Goal: Task Accomplishment & Management: Contribute content

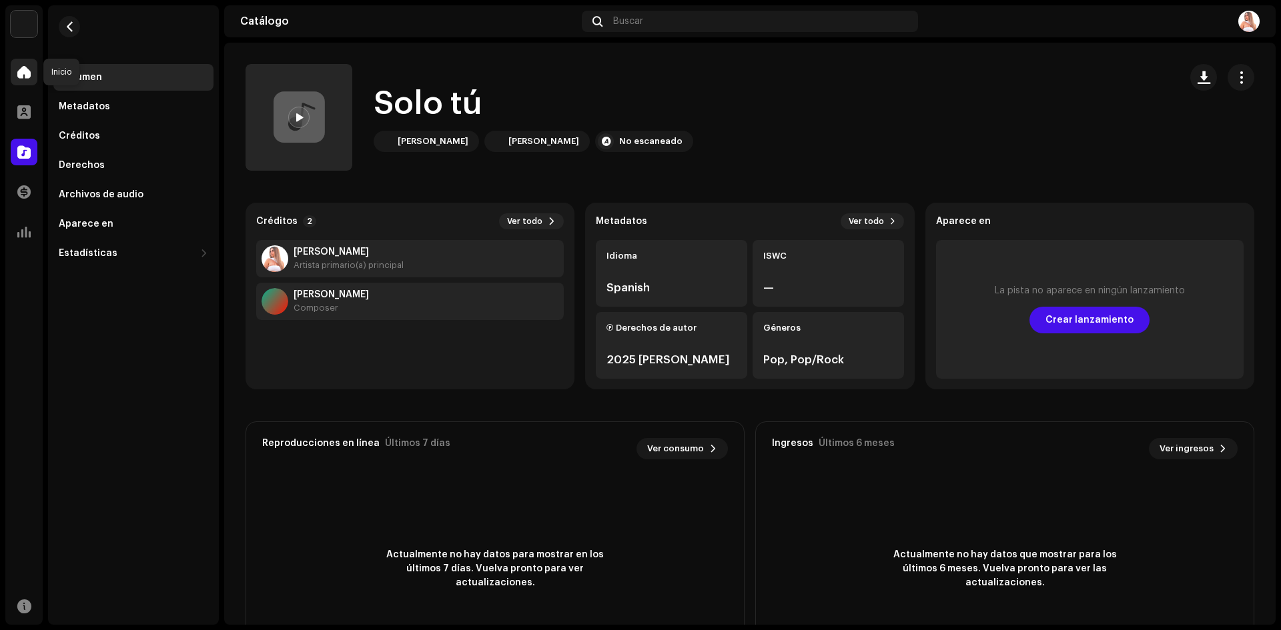
click at [26, 73] on span at bounding box center [23, 72] width 13 height 11
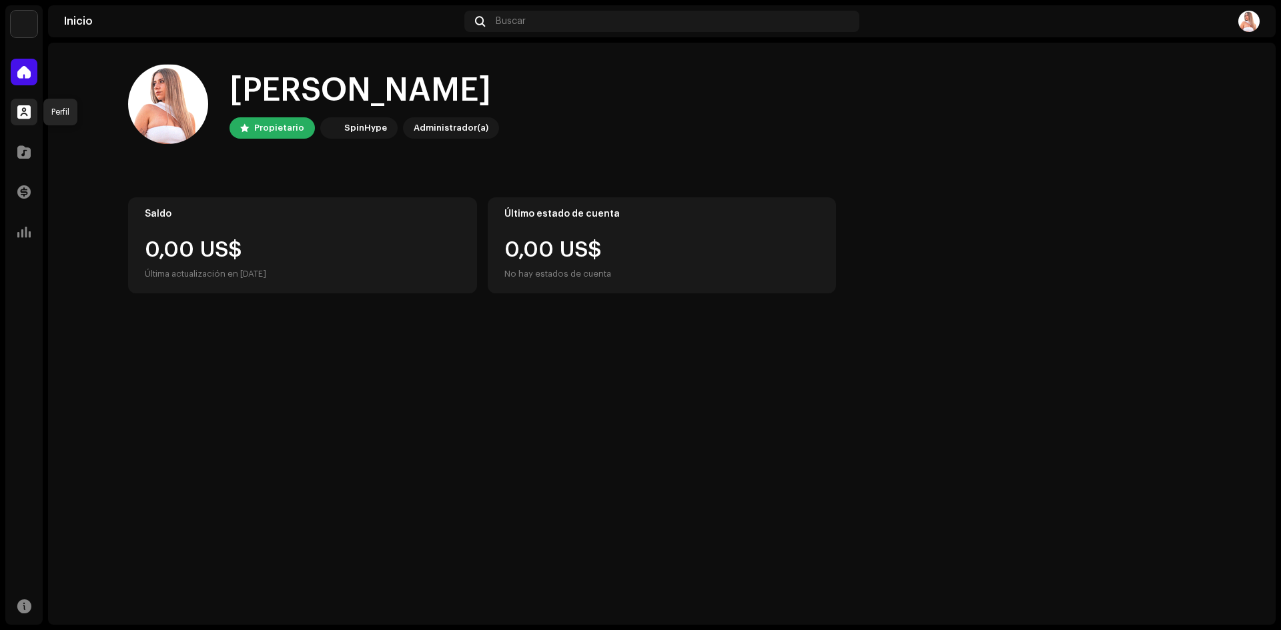
click at [25, 100] on div at bounding box center [24, 112] width 27 height 27
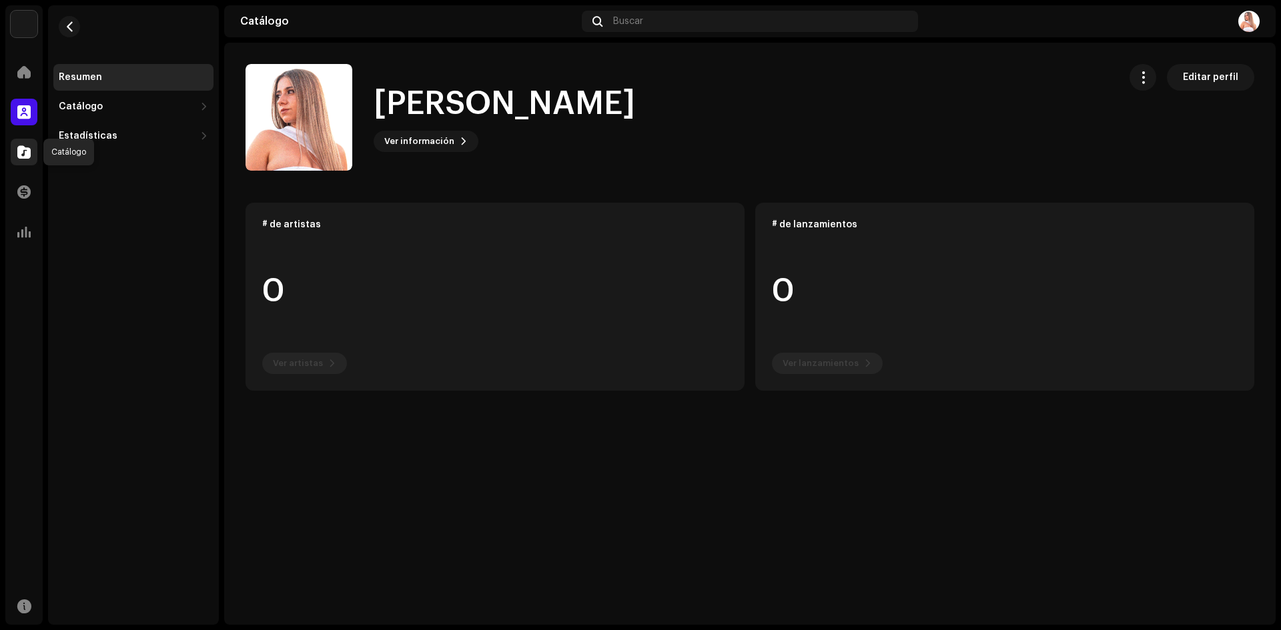
click at [25, 150] on span at bounding box center [23, 152] width 13 height 11
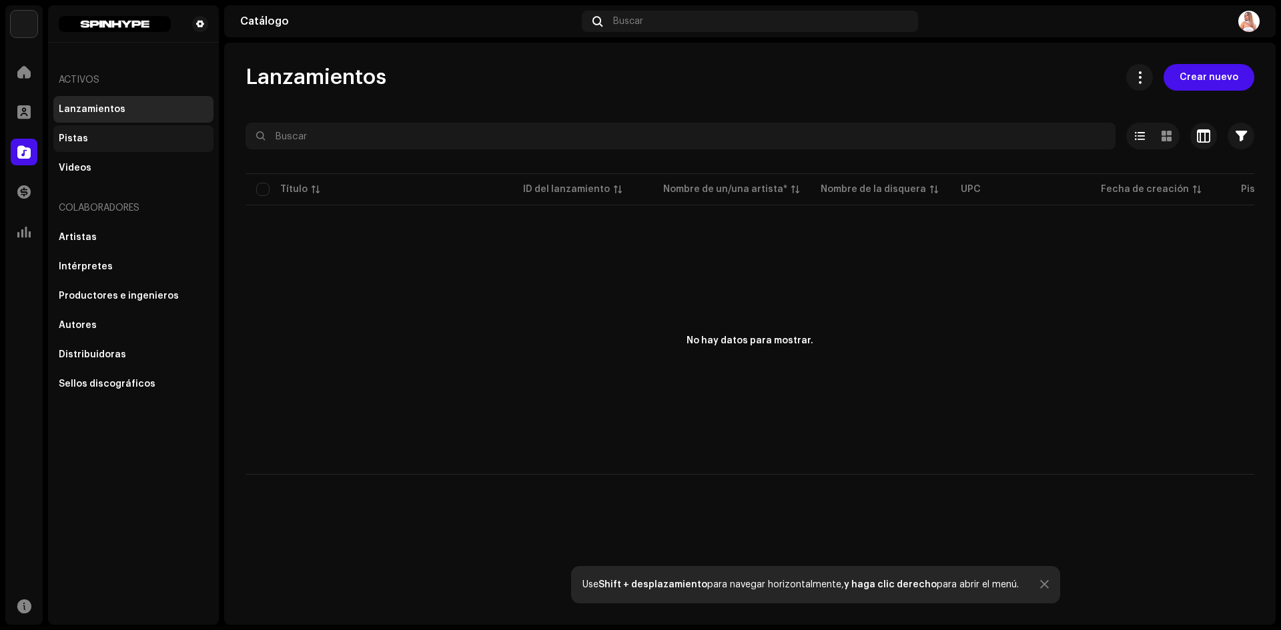
click at [83, 137] on div "Pistas" at bounding box center [73, 138] width 29 height 11
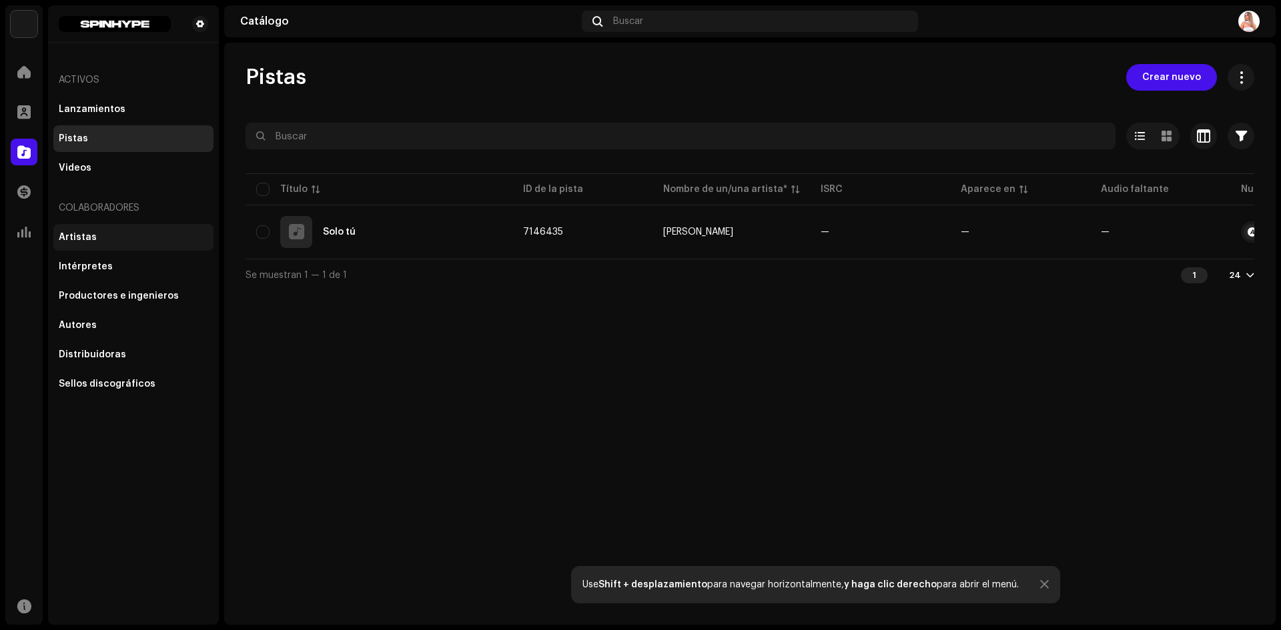
click at [83, 239] on div "Artistas" at bounding box center [78, 237] width 38 height 11
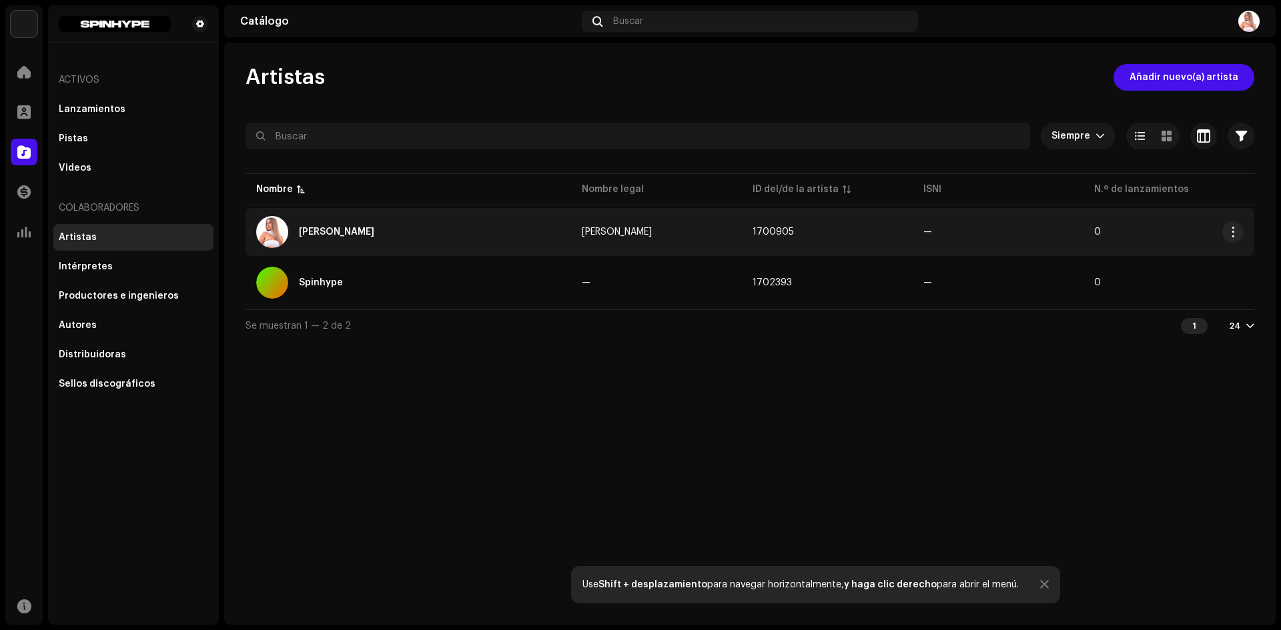
click at [324, 228] on div "[PERSON_NAME]" at bounding box center [336, 231] width 75 height 9
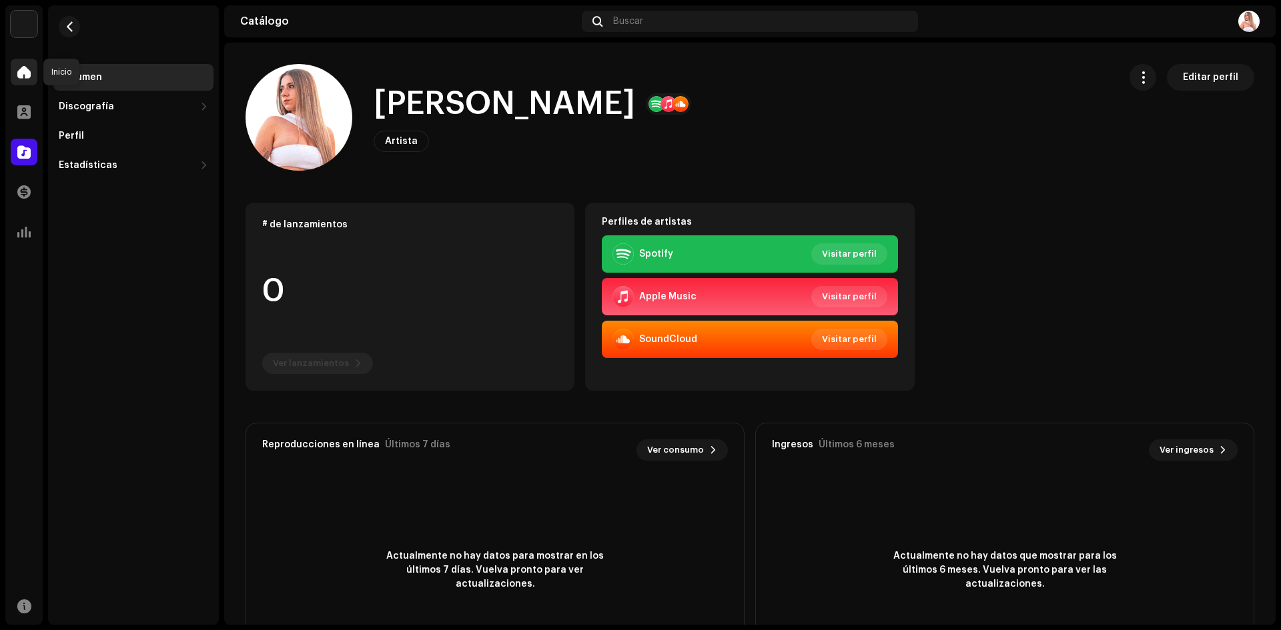
click at [26, 75] on span at bounding box center [23, 72] width 13 height 11
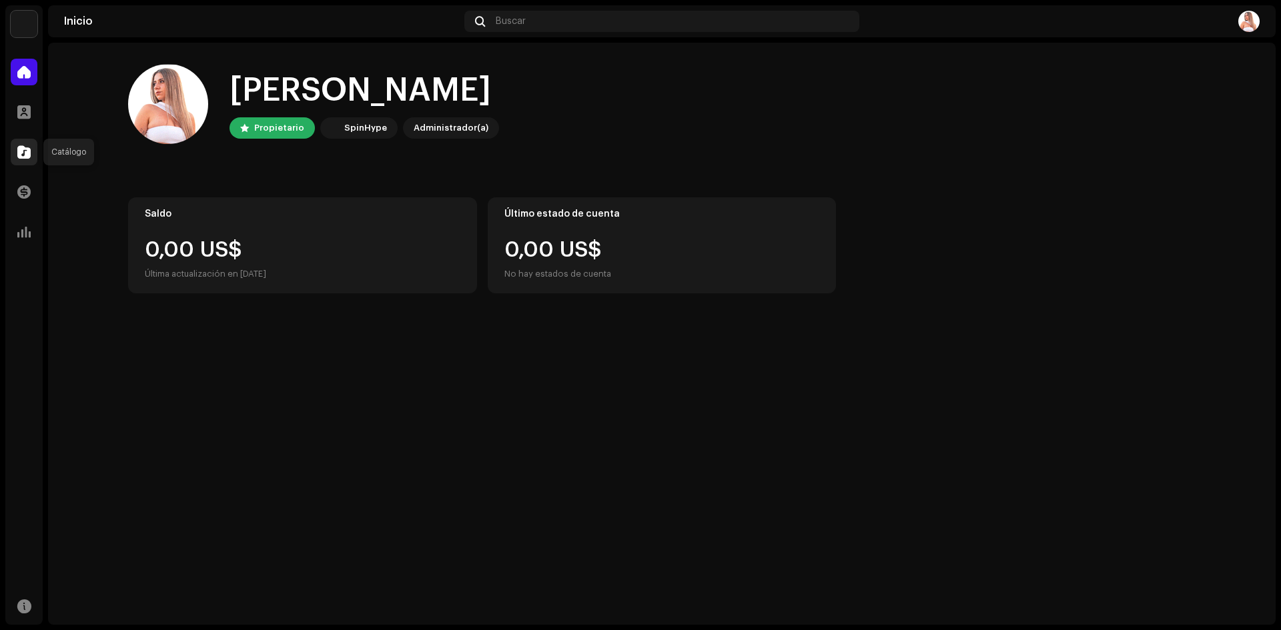
click at [24, 147] on span at bounding box center [23, 152] width 13 height 11
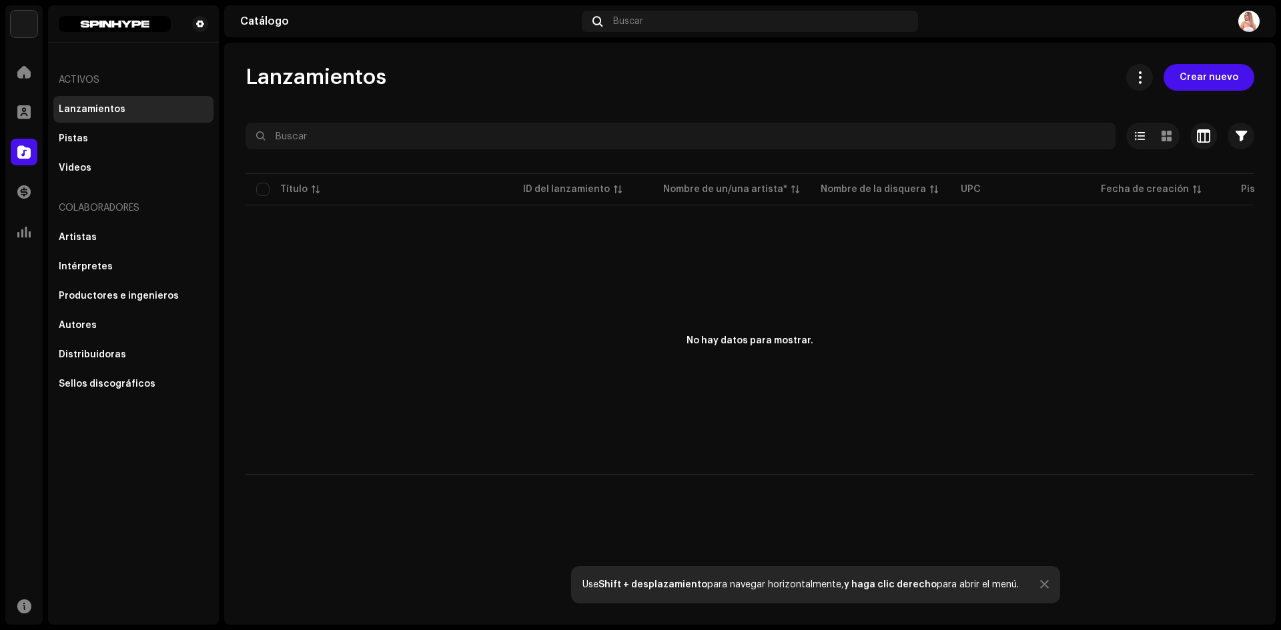
click at [298, 195] on p-table "Título ID del lanzamiento Nombre de un/una artista* Nombre de la disquera UPC F…" at bounding box center [749, 189] width 1009 height 37
click at [67, 137] on div "Pistas" at bounding box center [73, 138] width 29 height 11
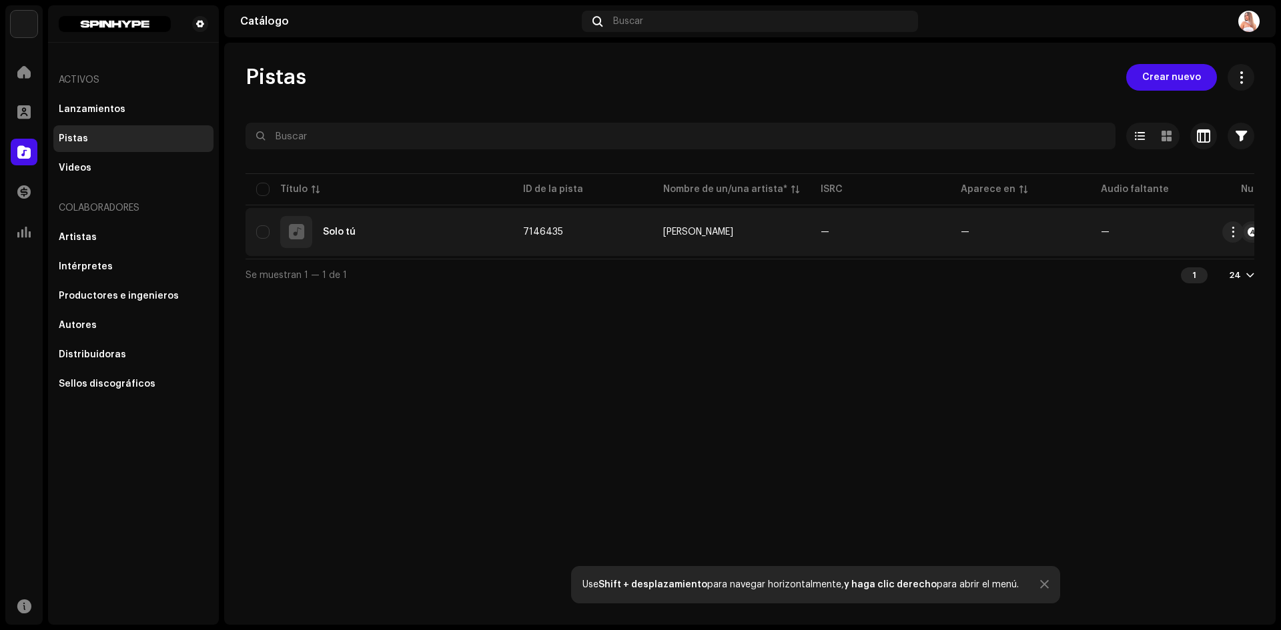
click at [328, 226] on div "Solo tú" at bounding box center [378, 232] width 245 height 32
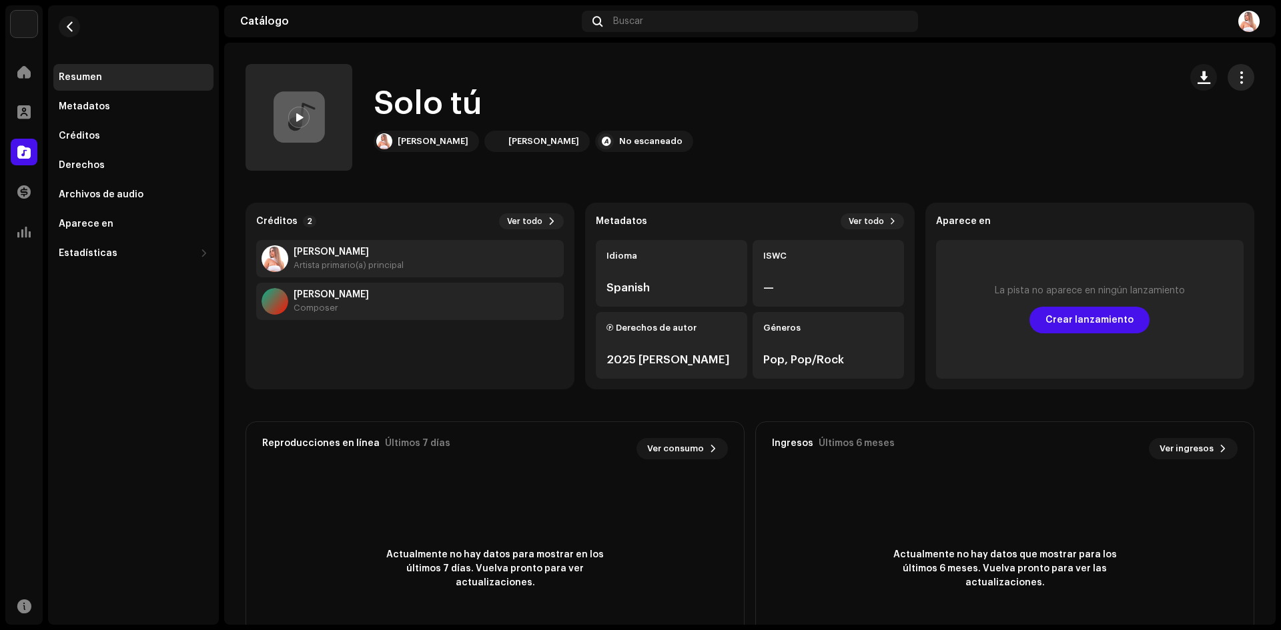
click at [1239, 77] on button "button" at bounding box center [1240, 77] width 27 height 27
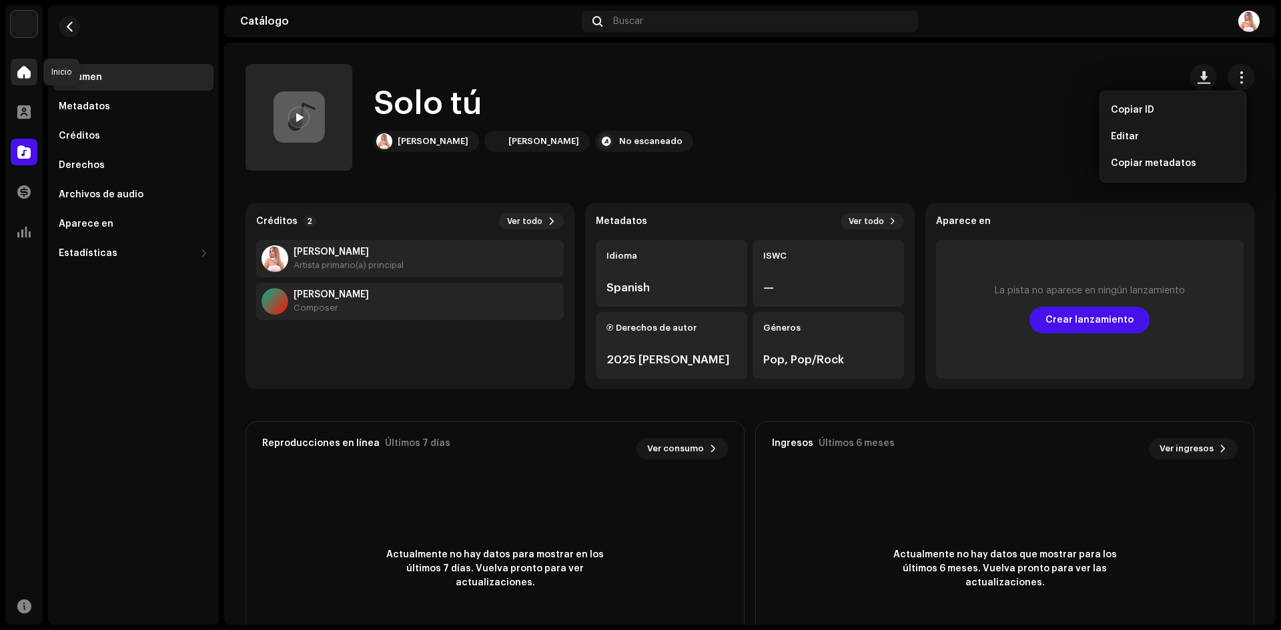
click at [25, 67] on span at bounding box center [23, 72] width 13 height 11
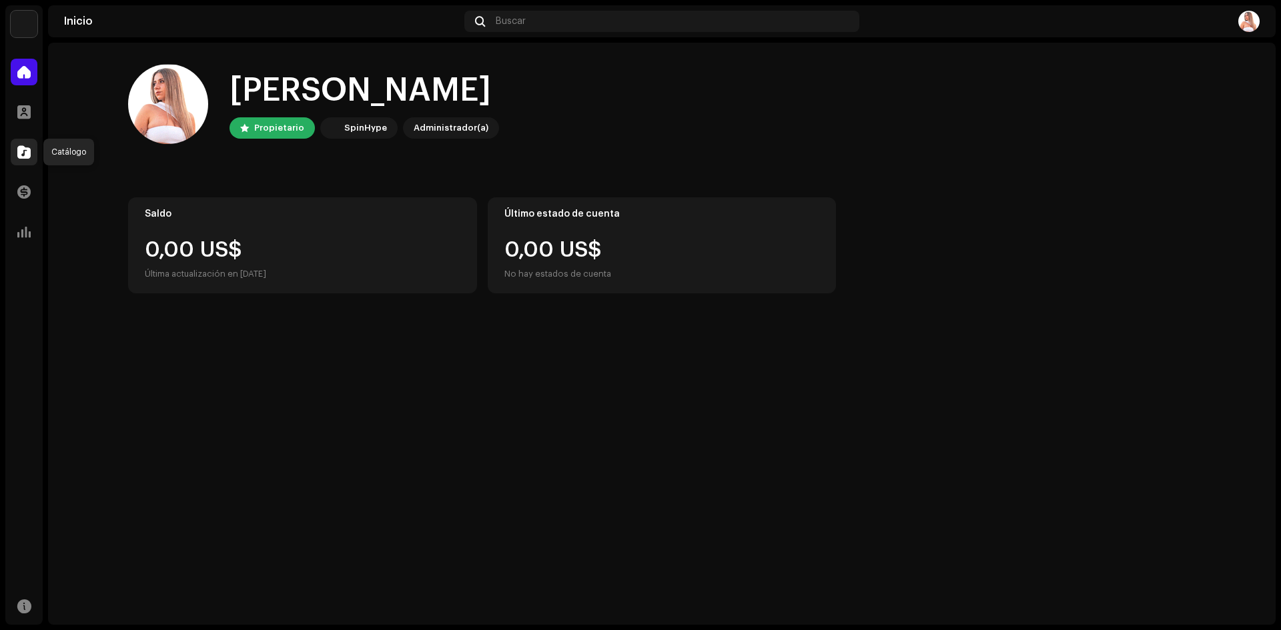
click at [22, 153] on span at bounding box center [23, 152] width 13 height 11
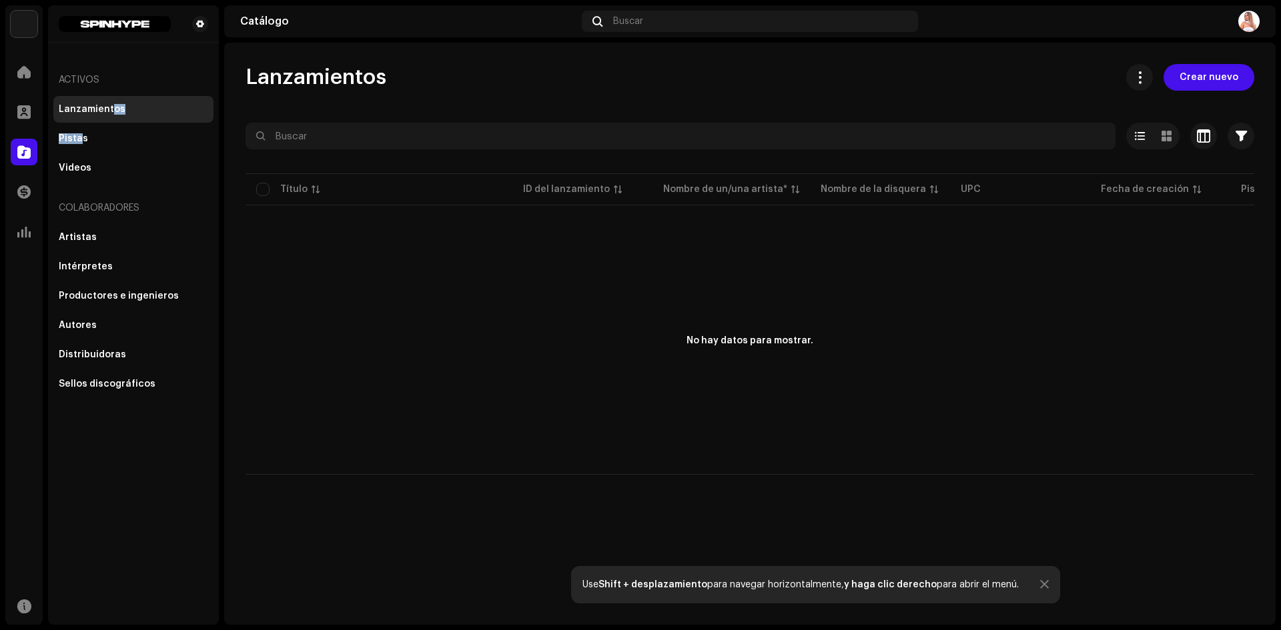
drag, startPoint x: 80, startPoint y: 137, endPoint x: 111, endPoint y: 108, distance: 42.0
click at [111, 108] on div "Lanzamientos Pistas Videos" at bounding box center [133, 138] width 160 height 85
click at [82, 106] on div "Lanzamientos" at bounding box center [92, 109] width 67 height 11
click at [1146, 73] on span at bounding box center [1139, 77] width 13 height 11
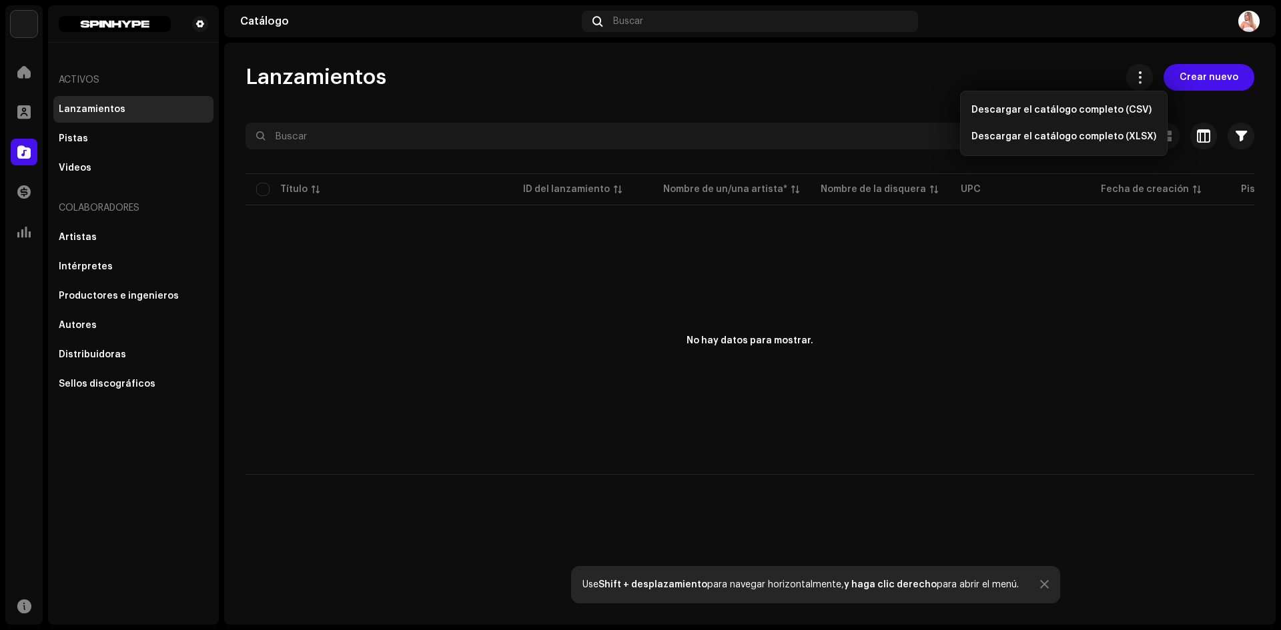
click at [1124, 338] on div "No hay datos para mostrar." at bounding box center [749, 341] width 1009 height 267
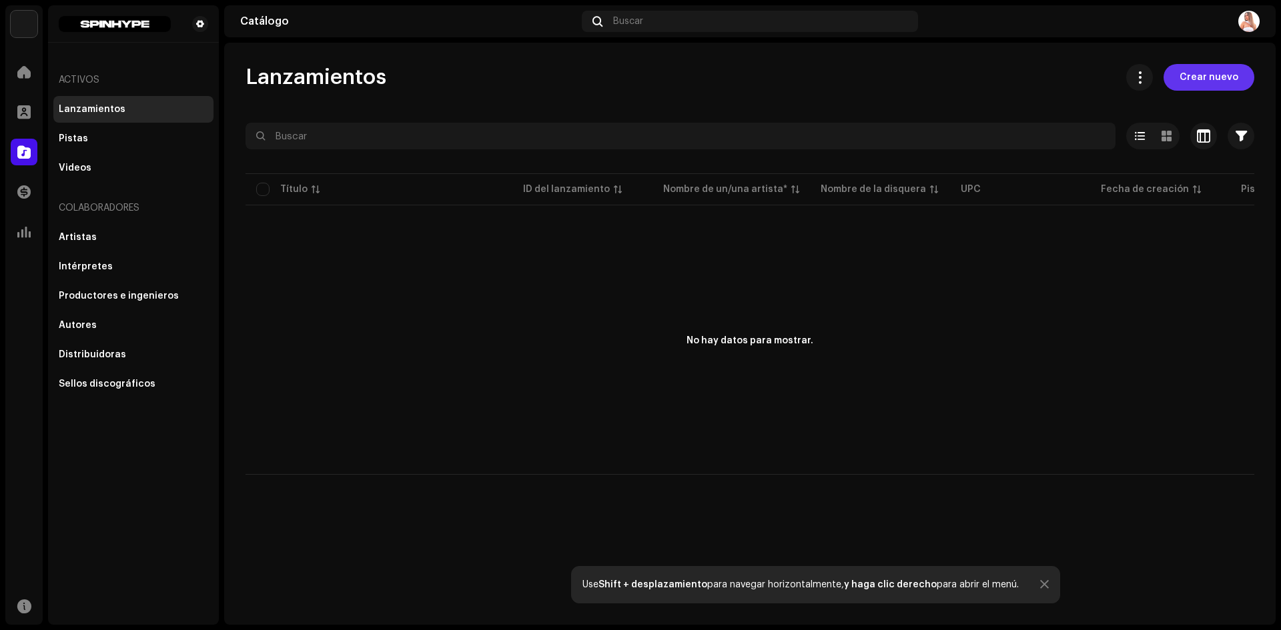
click at [1205, 77] on span "Crear nuevo" at bounding box center [1208, 77] width 59 height 27
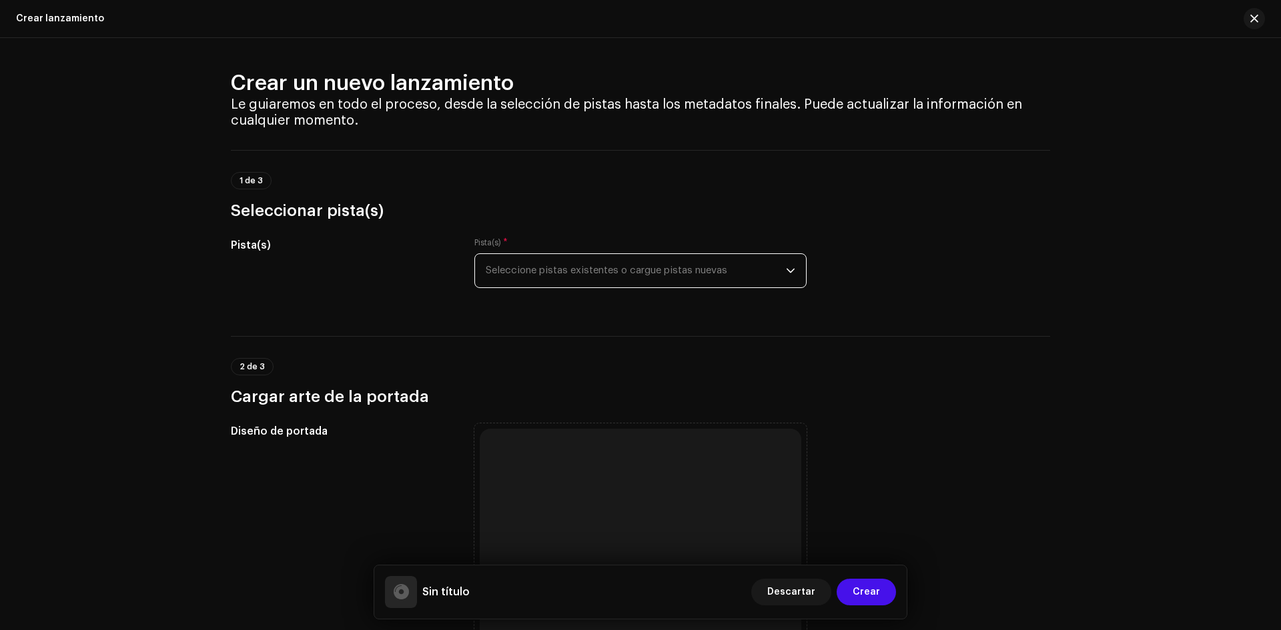
click at [570, 263] on span "Seleccione pistas existentes o cargue pistas nuevas" at bounding box center [636, 270] width 300 height 33
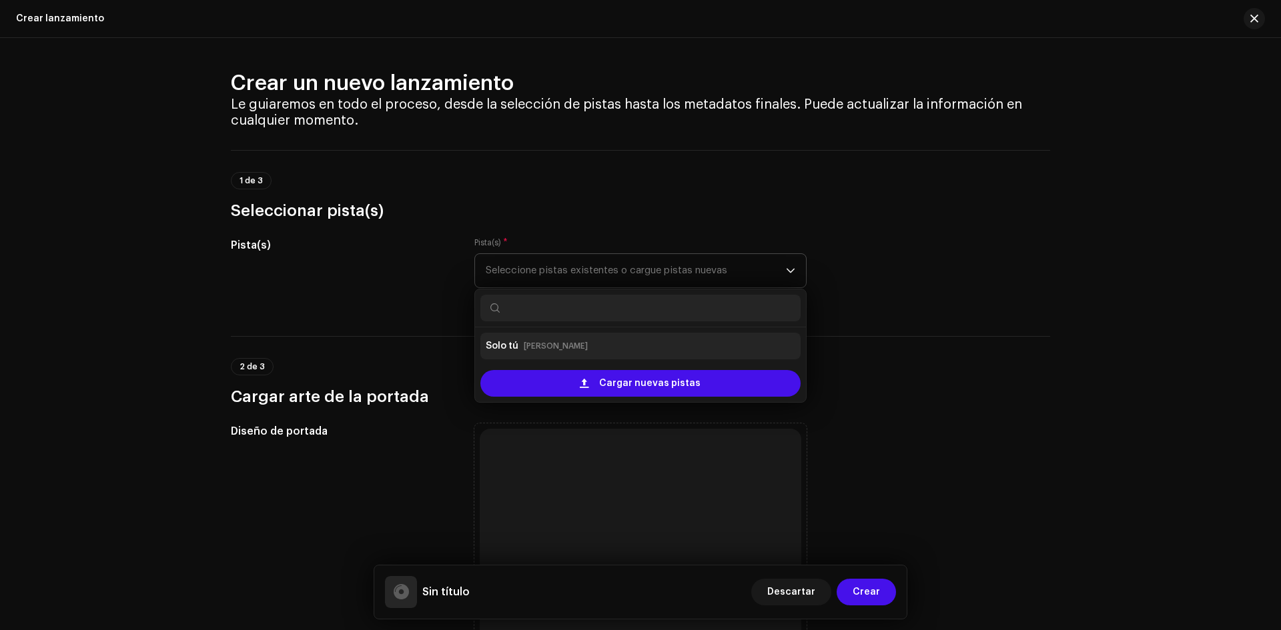
click at [540, 346] on small "[PERSON_NAME]" at bounding box center [556, 346] width 64 height 13
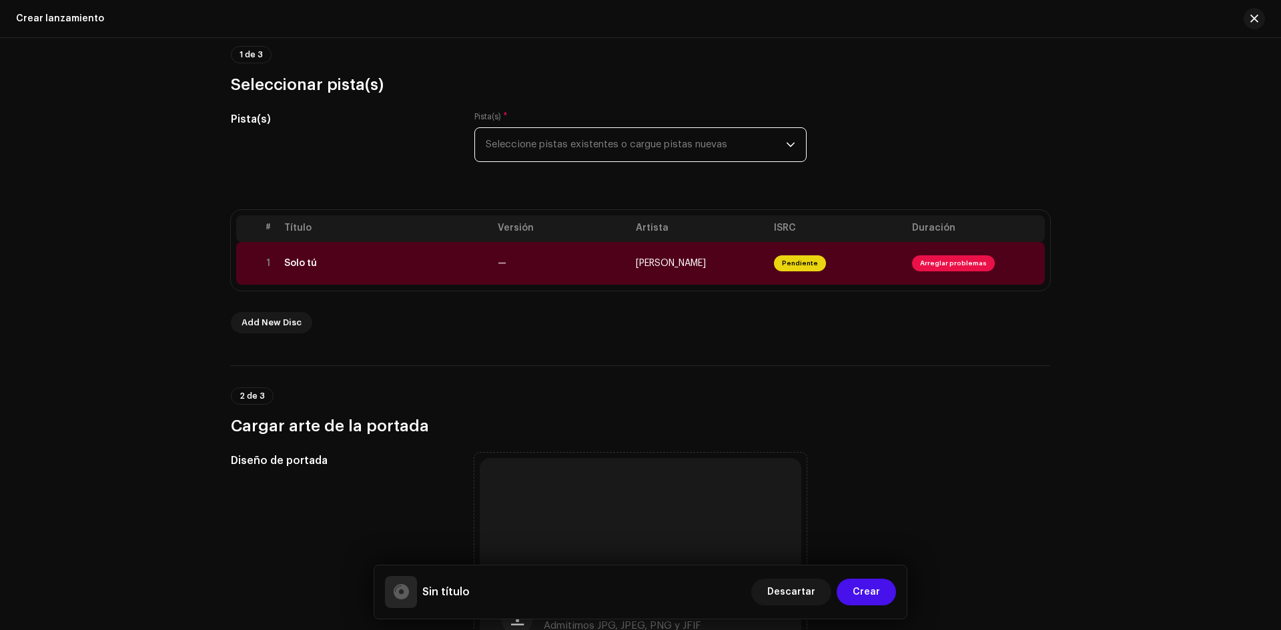
scroll to position [133, 0]
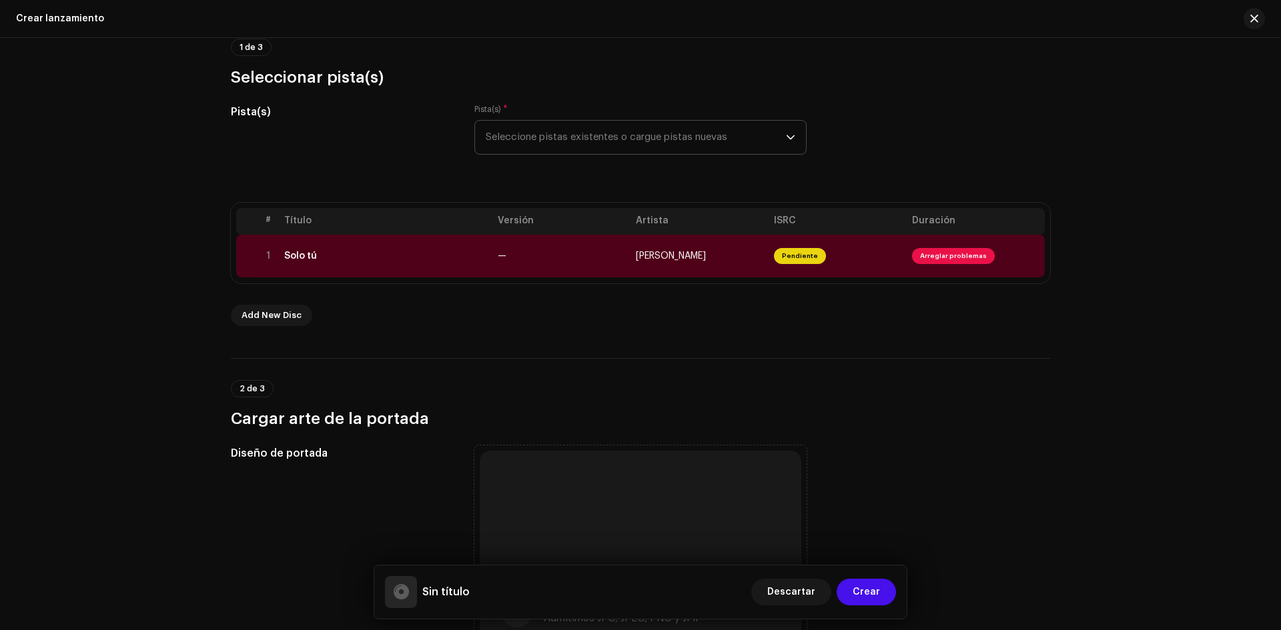
drag, startPoint x: 941, startPoint y: 256, endPoint x: 706, endPoint y: 404, distance: 277.2
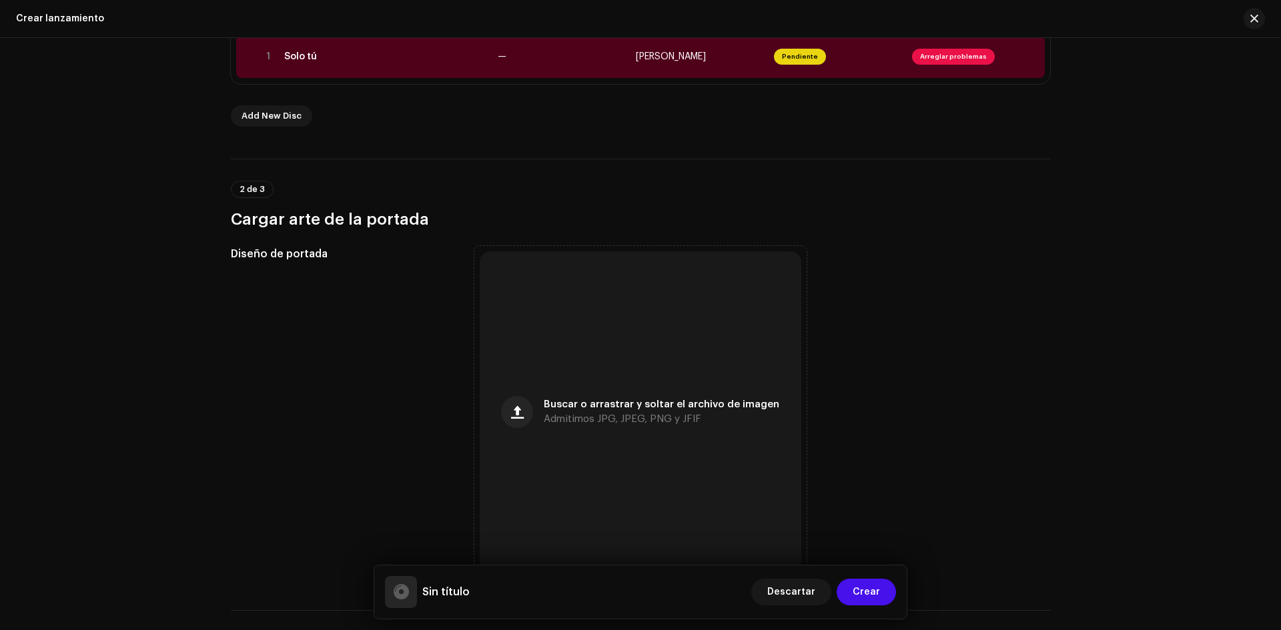
scroll to position [334, 0]
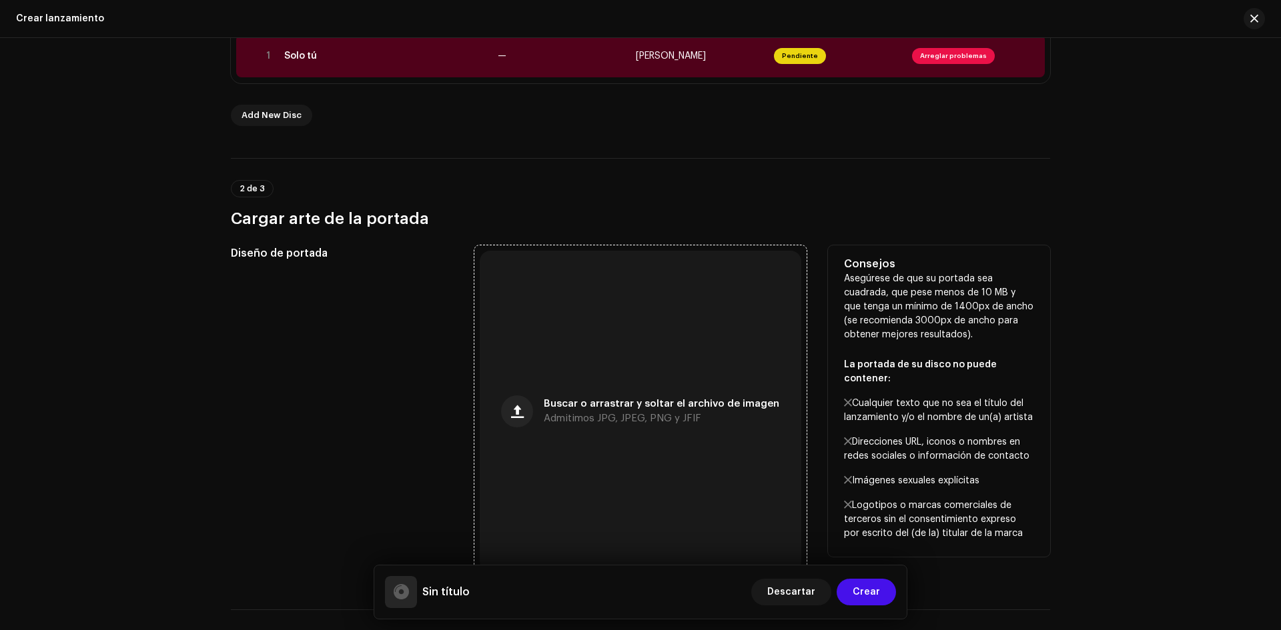
click at [696, 398] on div "Buscar o arrastrar y soltar el archivo de imagen Admitimos JPG, JPEG, PNG y JFIF" at bounding box center [641, 412] width 322 height 322
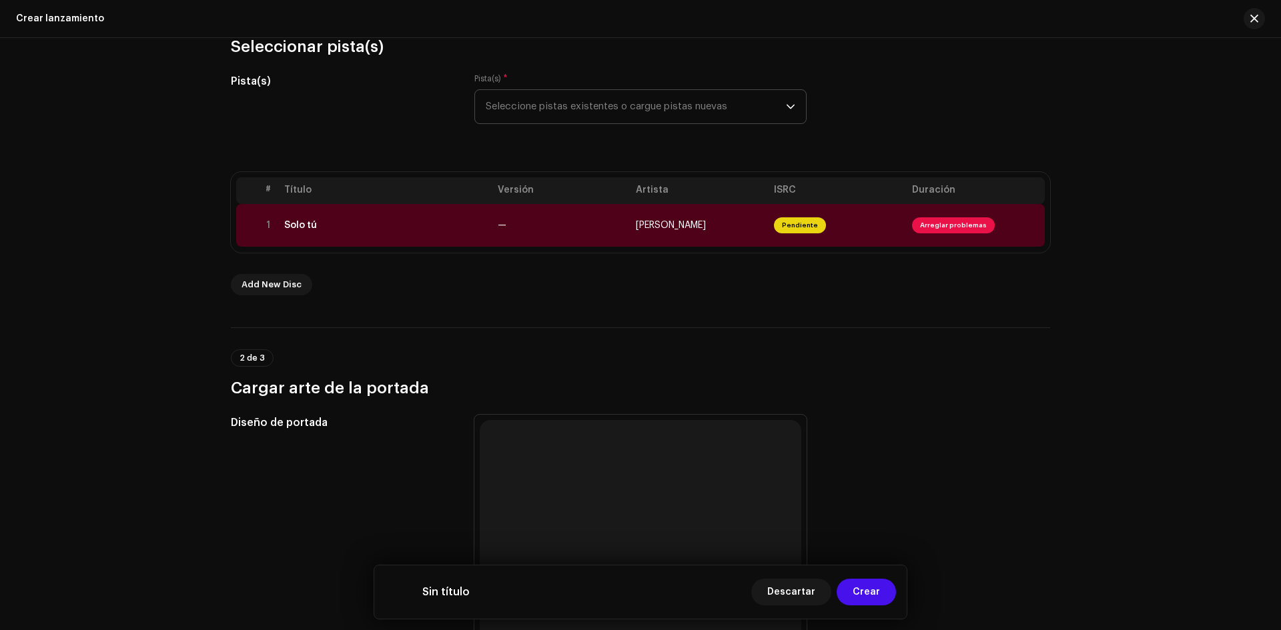
scroll to position [133, 0]
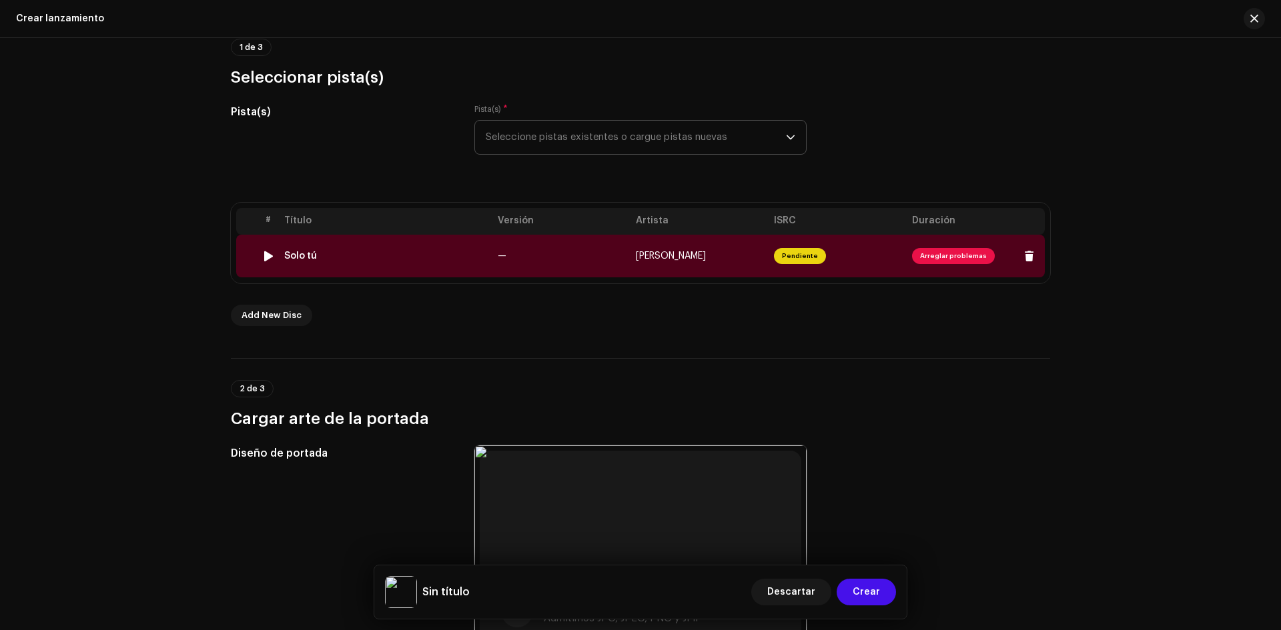
click at [937, 255] on span "Arreglar problemas" at bounding box center [953, 256] width 83 height 16
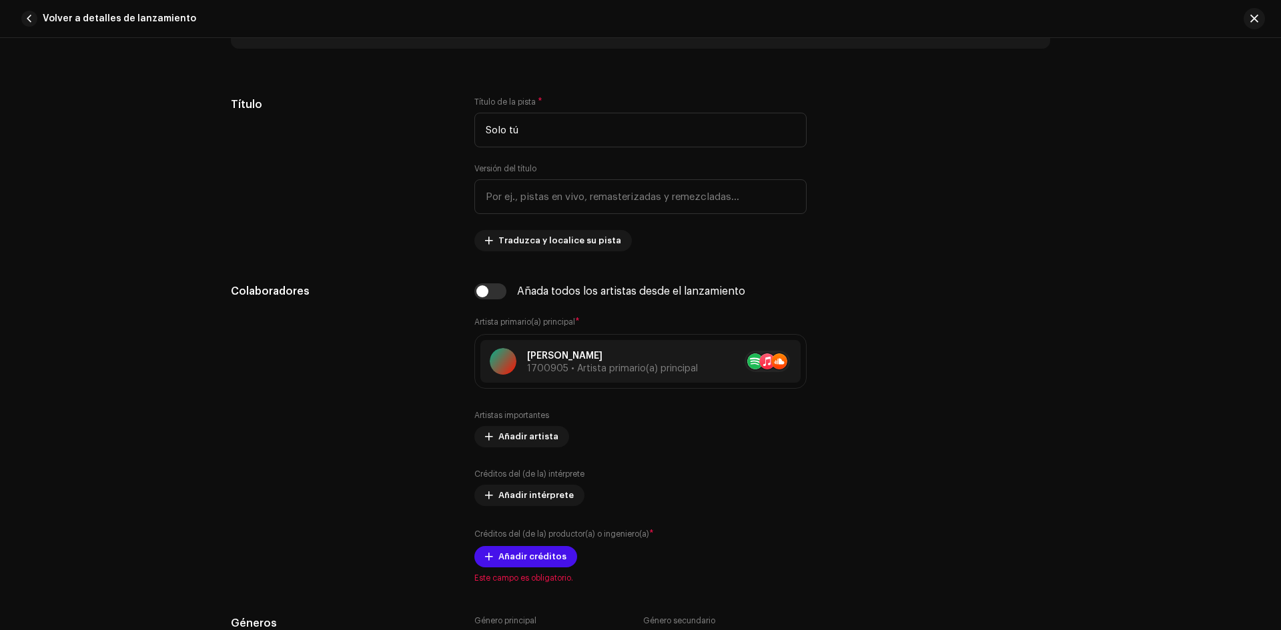
scroll to position [628, 0]
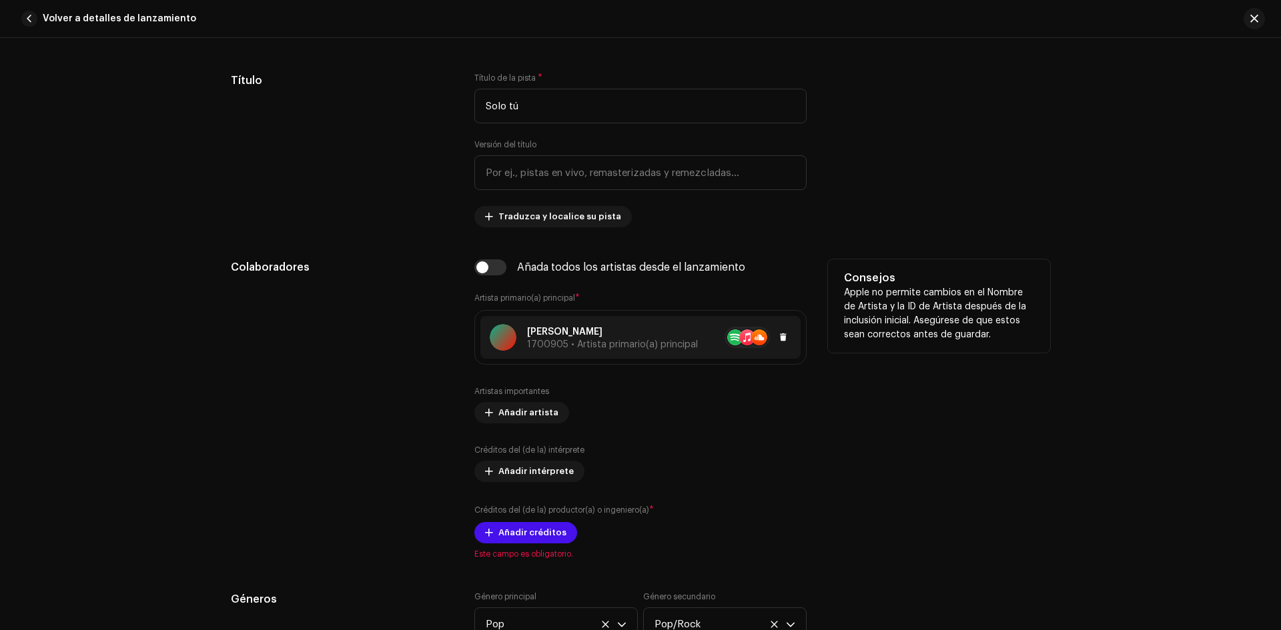
click at [498, 337] on div at bounding box center [503, 337] width 27 height 27
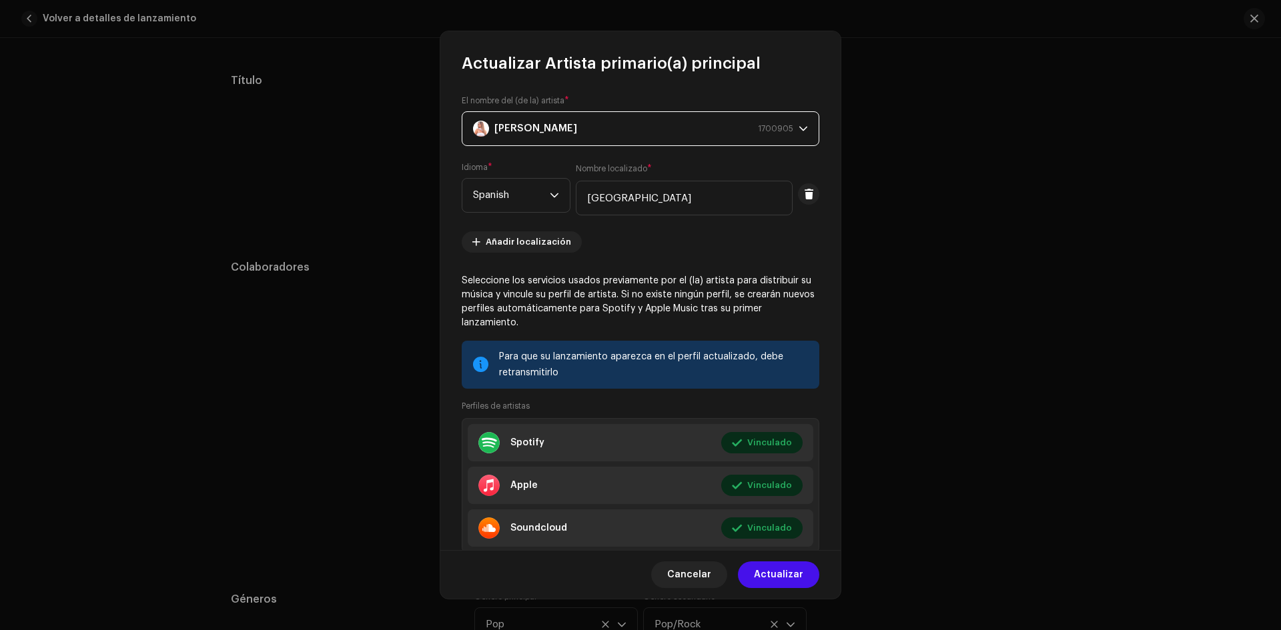
click at [684, 123] on div "[PERSON_NAME] 1700905" at bounding box center [633, 128] width 320 height 33
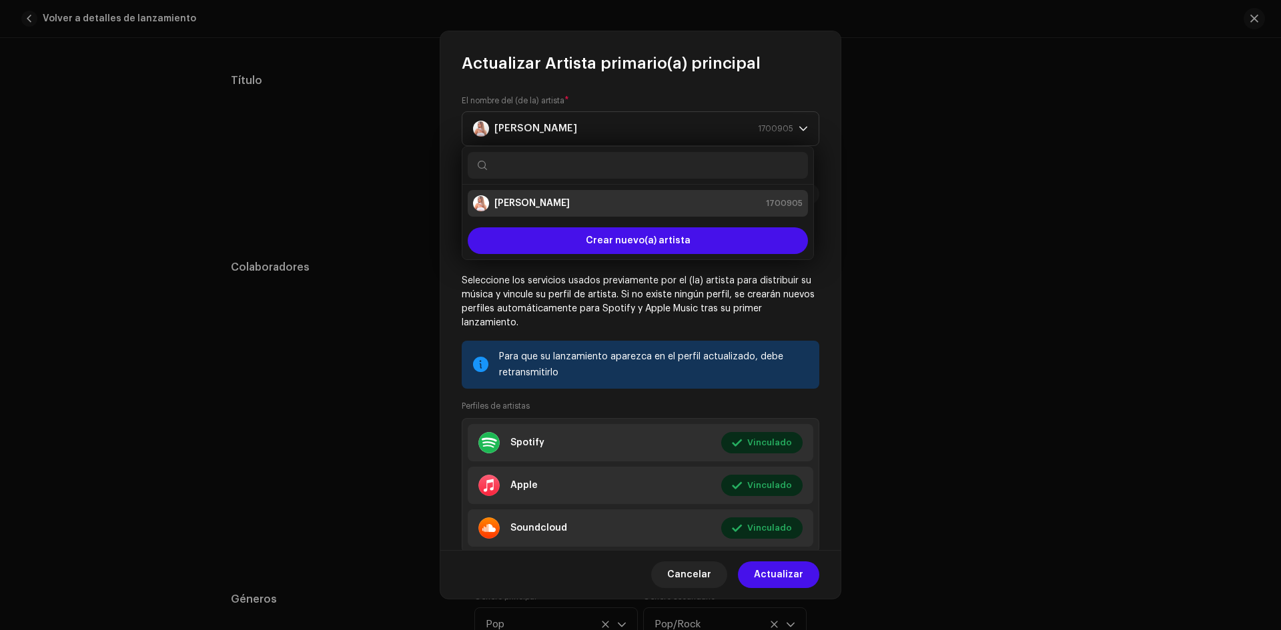
click at [531, 203] on strong "[PERSON_NAME]" at bounding box center [531, 203] width 75 height 13
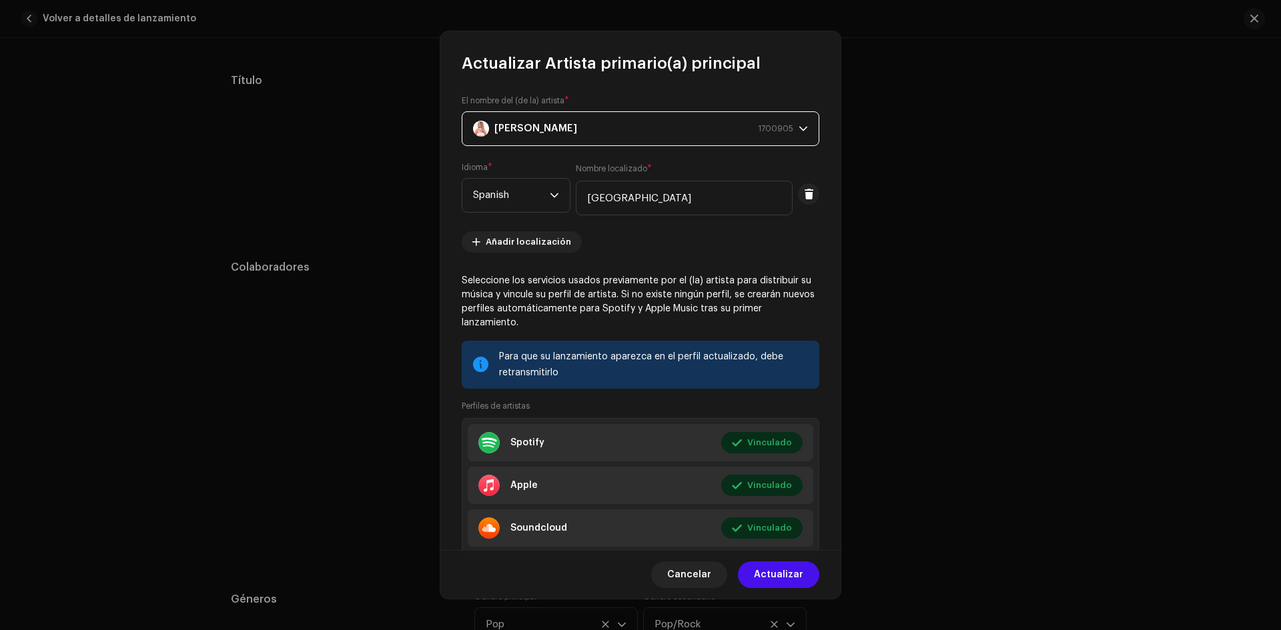
scroll to position [40, 0]
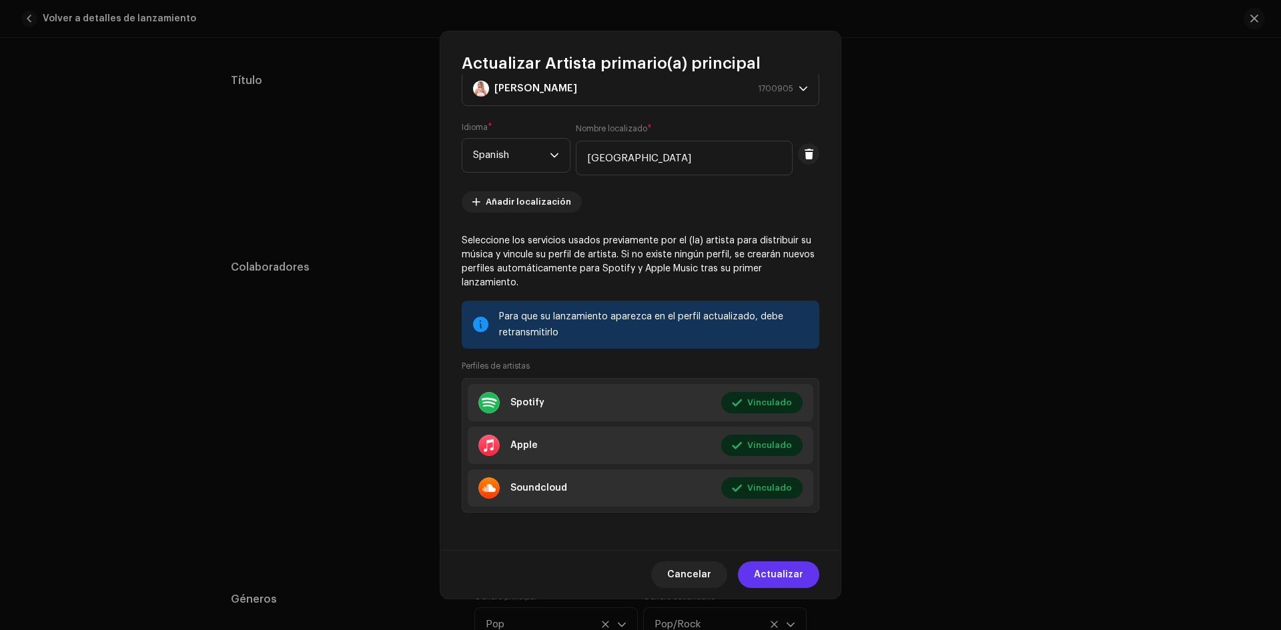
click at [788, 581] on span "Actualizar" at bounding box center [778, 575] width 49 height 27
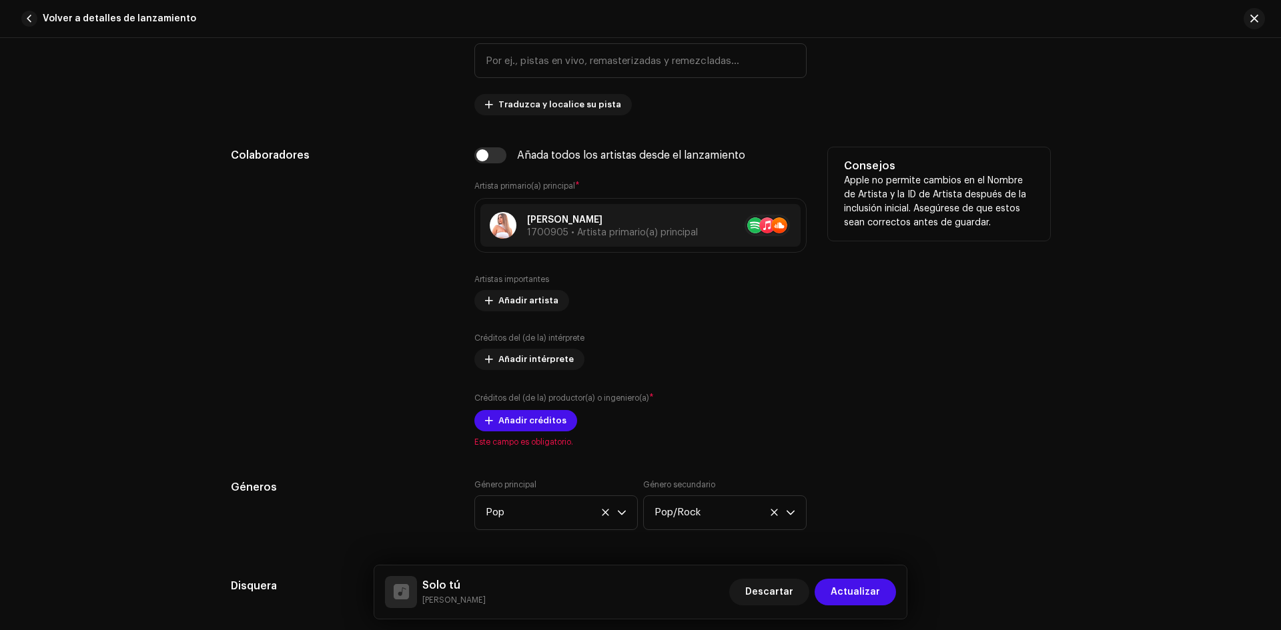
scroll to position [828, 0]
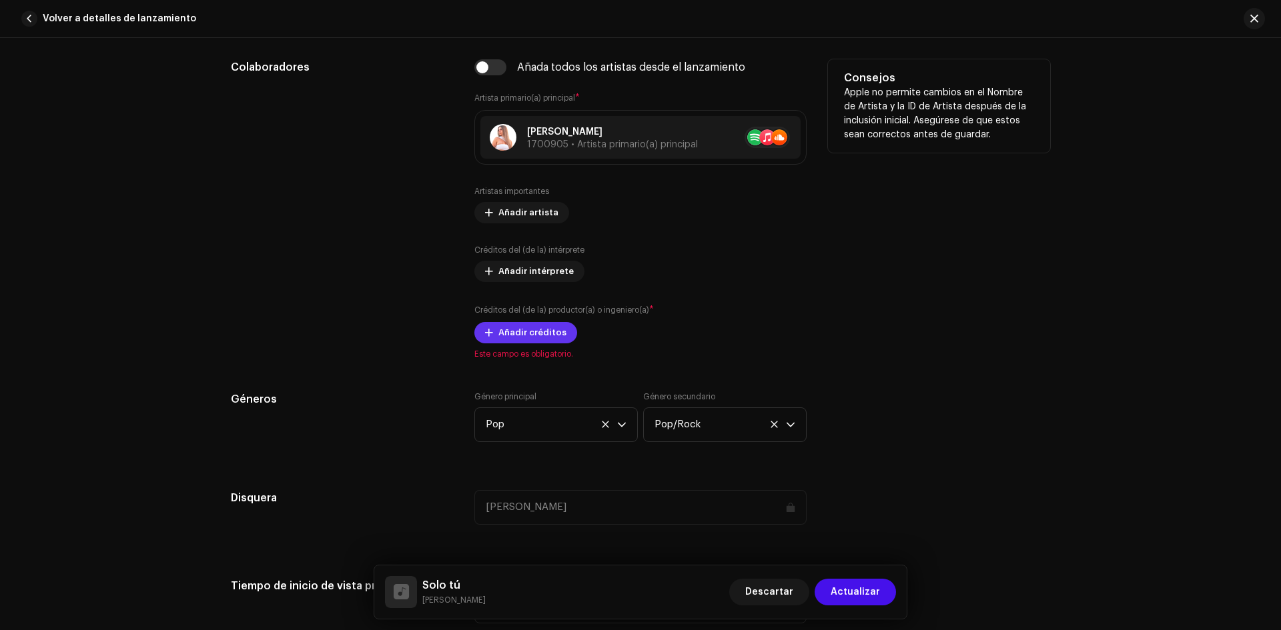
click at [534, 335] on span "Añadir créditos" at bounding box center [532, 333] width 68 height 27
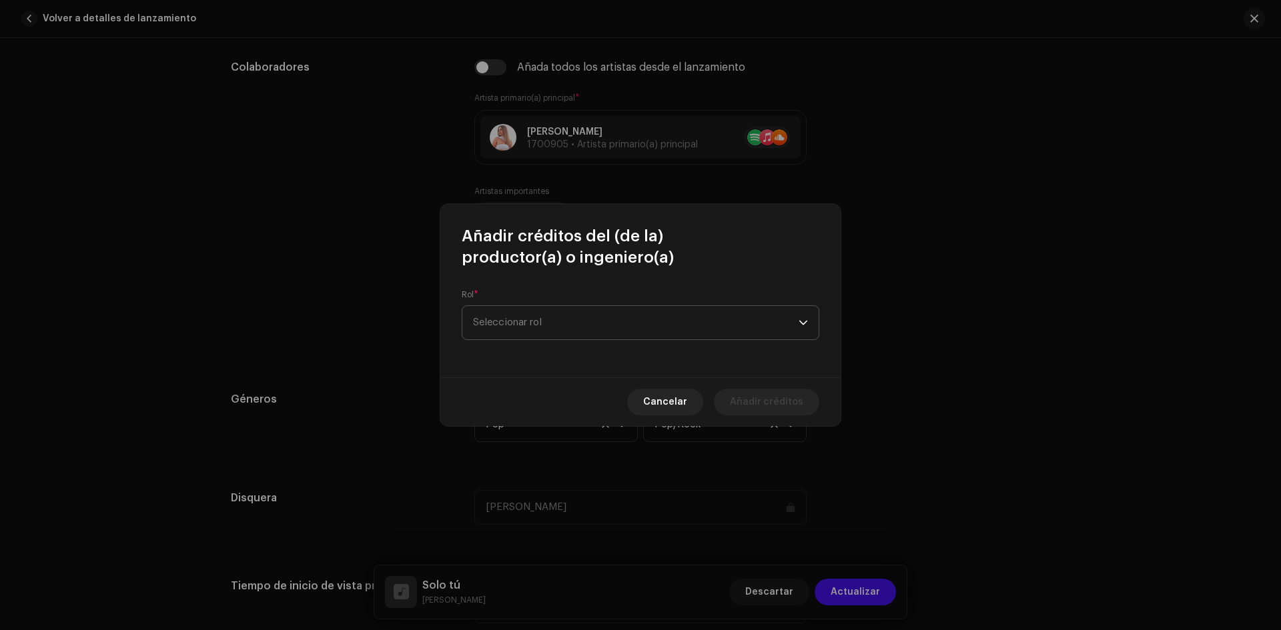
click at [532, 324] on span "Seleccionar rol" at bounding box center [636, 322] width 326 height 33
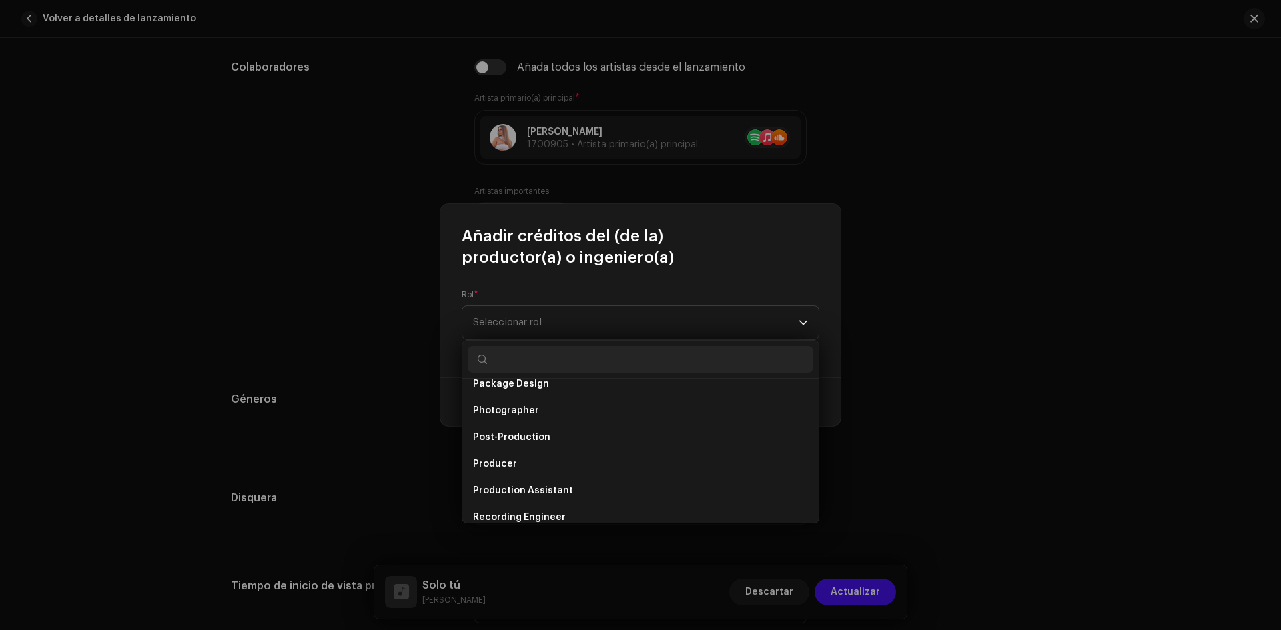
scroll to position [534, 0]
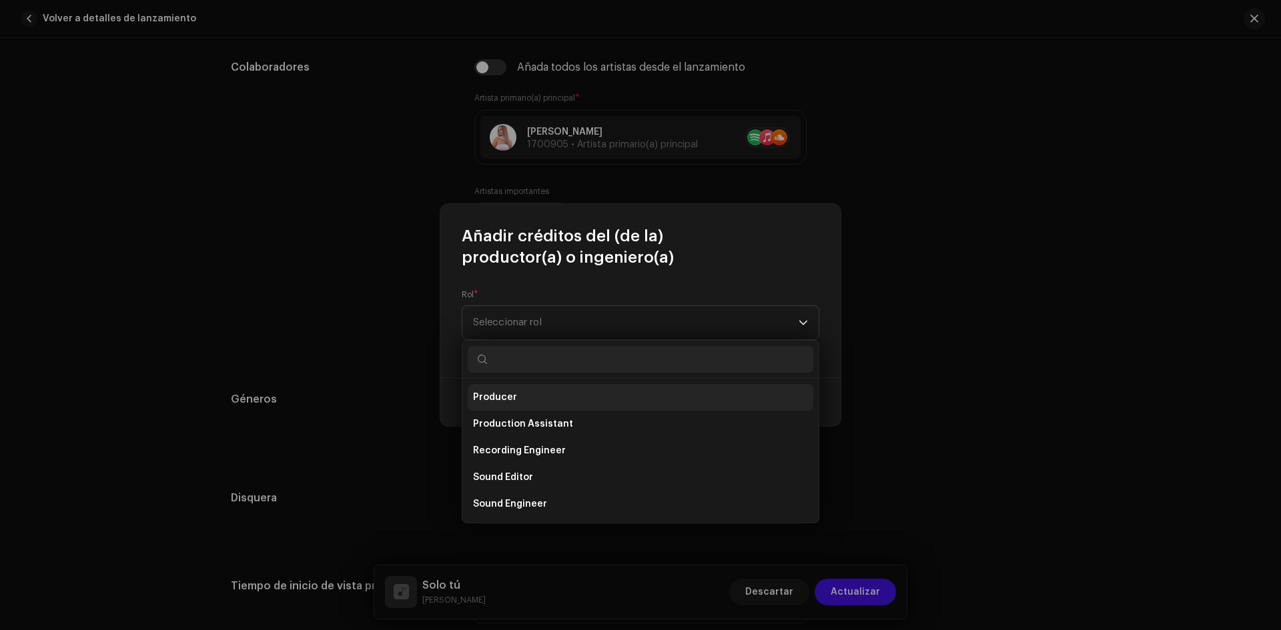
click at [502, 392] on span "Producer" at bounding box center [495, 397] width 44 height 13
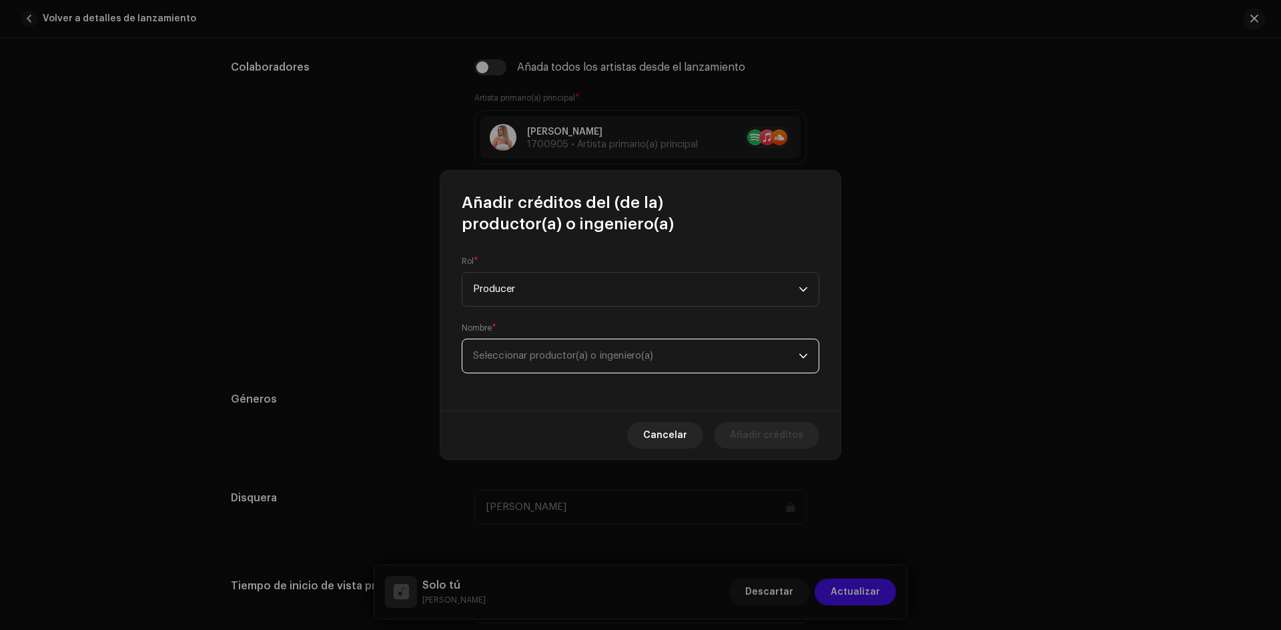
click at [609, 362] on span "Seleccionar productor(a) o ingeniero(a)" at bounding box center [636, 356] width 326 height 33
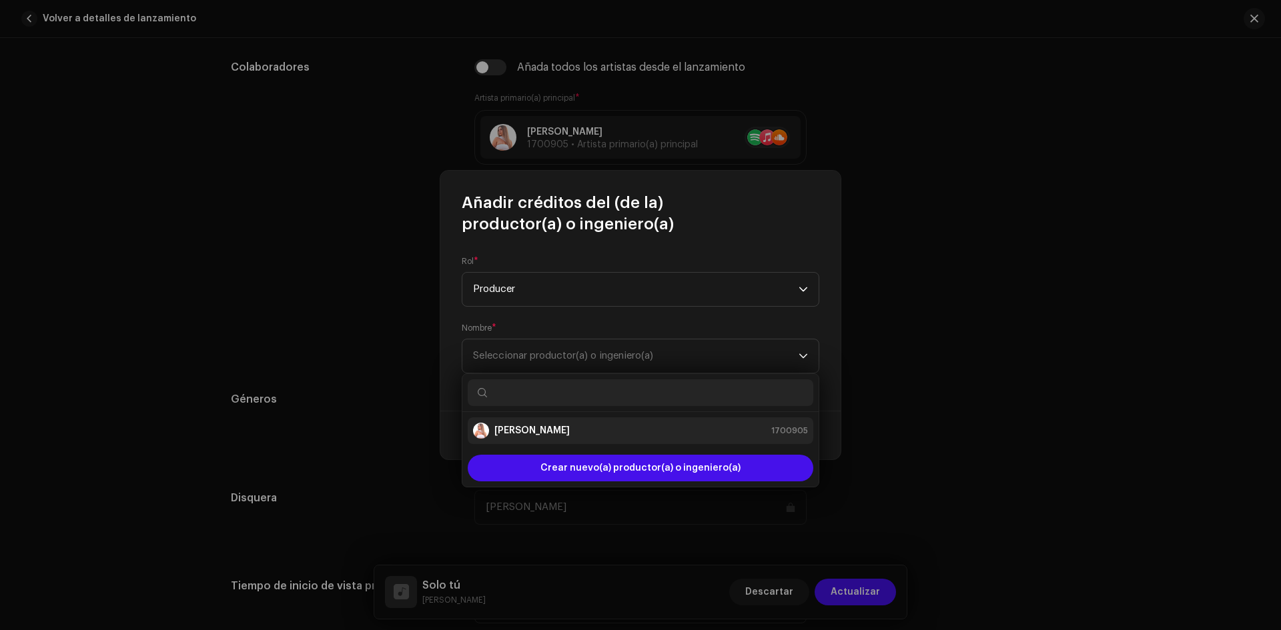
click at [558, 430] on strong "[PERSON_NAME]" at bounding box center [531, 430] width 75 height 13
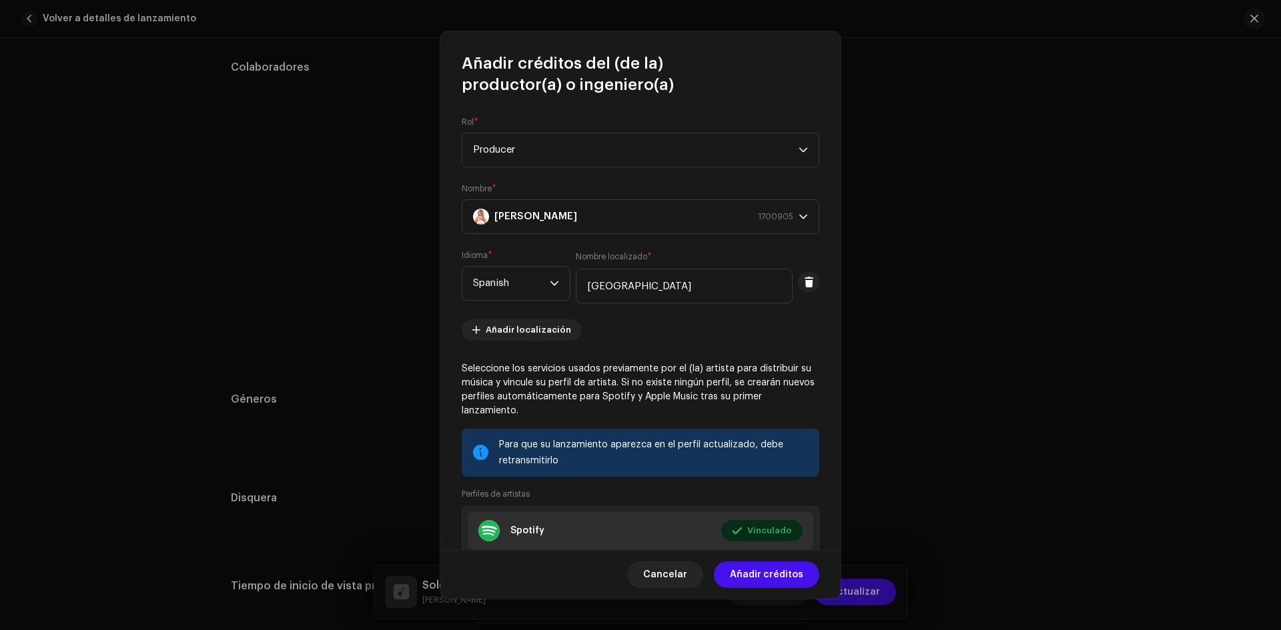
click at [532, 457] on div "Para que su lanzamiento aparezca en el perfil actualizado, debe retransmitirlo" at bounding box center [654, 453] width 310 height 32
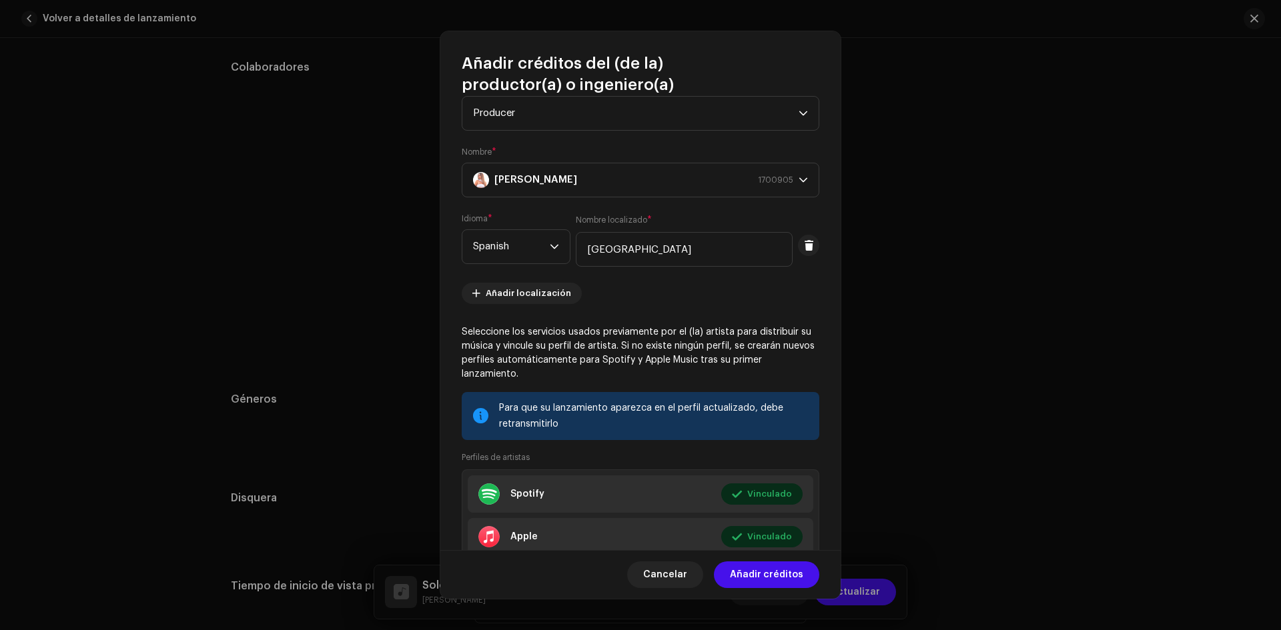
scroll to position [128, 0]
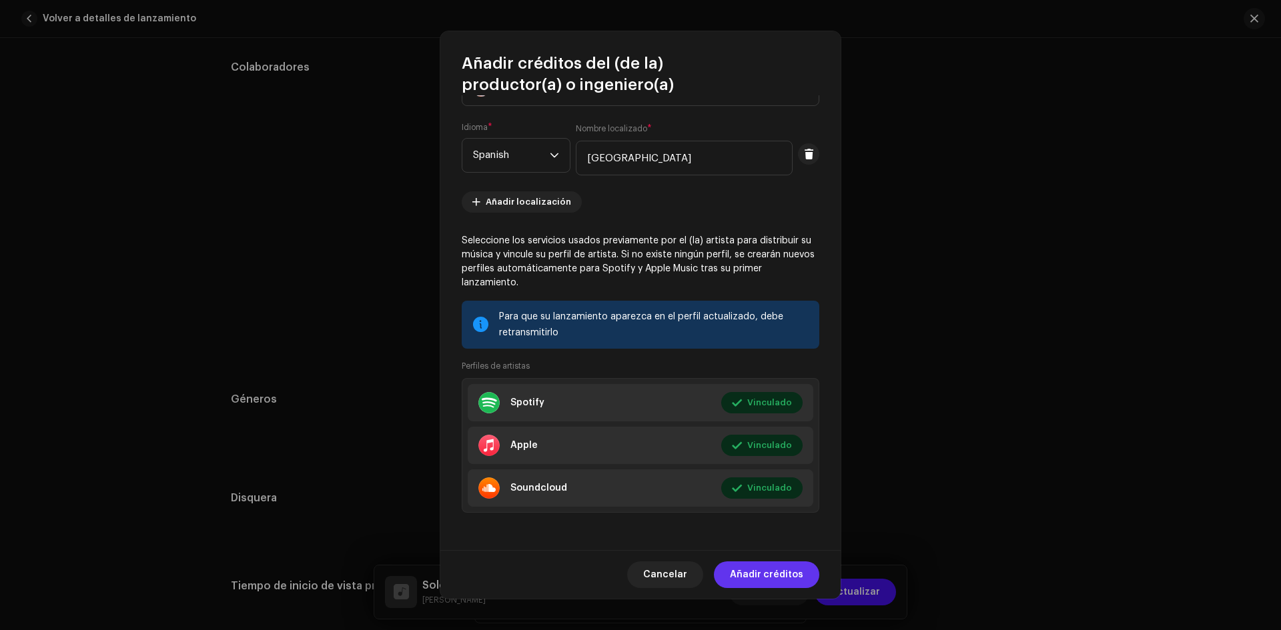
click at [746, 577] on span "Añadir créditos" at bounding box center [766, 575] width 73 height 27
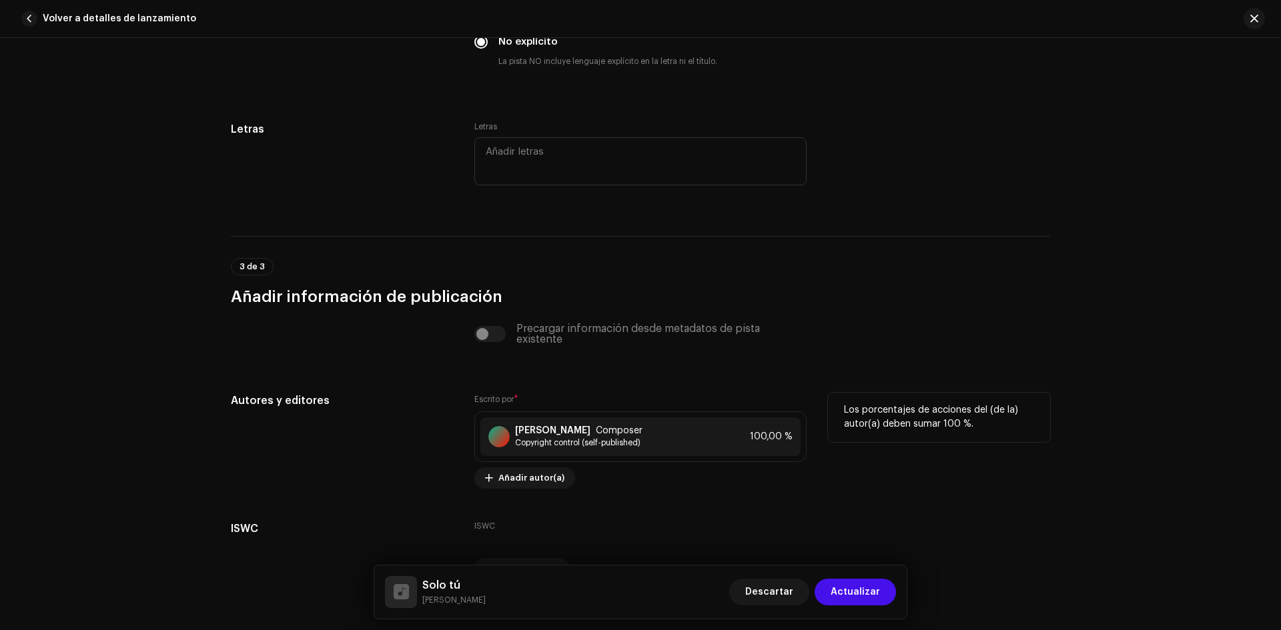
scroll to position [2429, 0]
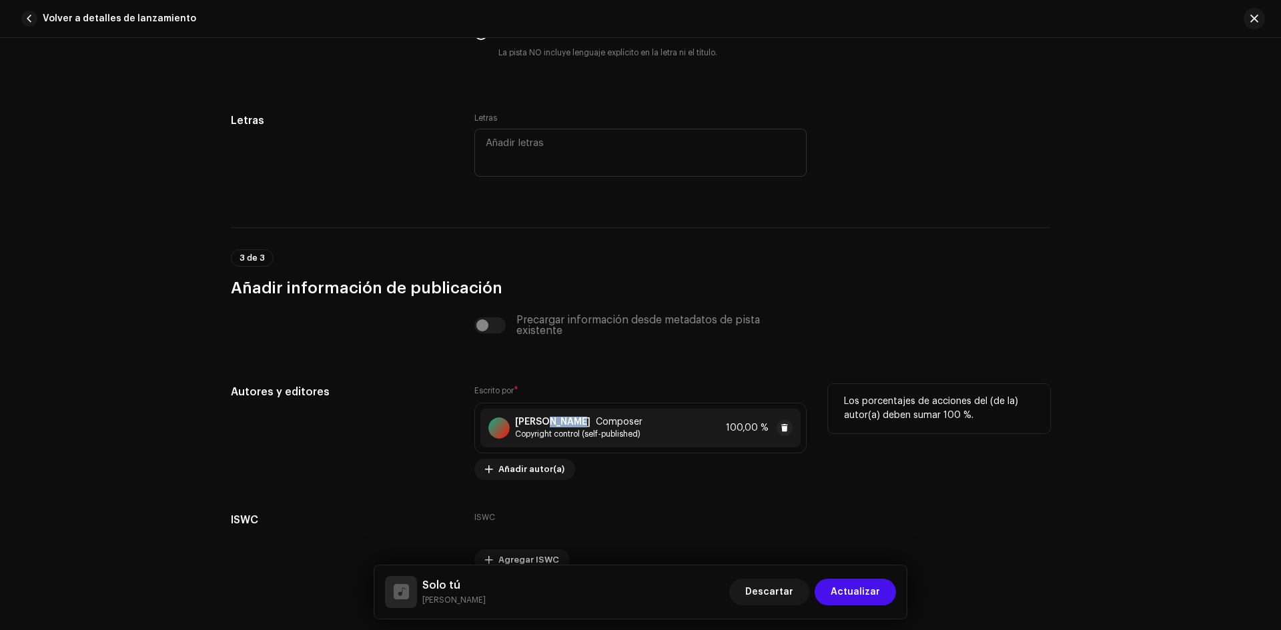
drag, startPoint x: 568, startPoint y: 424, endPoint x: 540, endPoint y: 426, distance: 28.8
click at [540, 426] on strong "[PERSON_NAME]" at bounding box center [552, 422] width 75 height 11
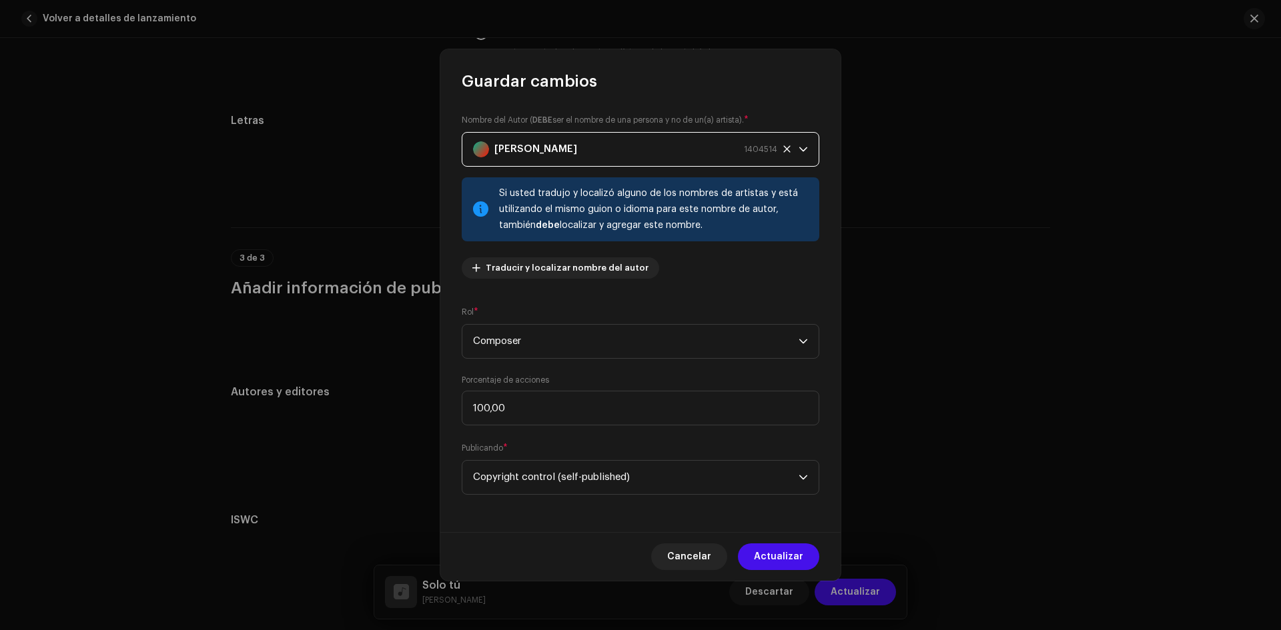
click at [480, 152] on div "Miriam Barrera" at bounding box center [481, 149] width 16 height 16
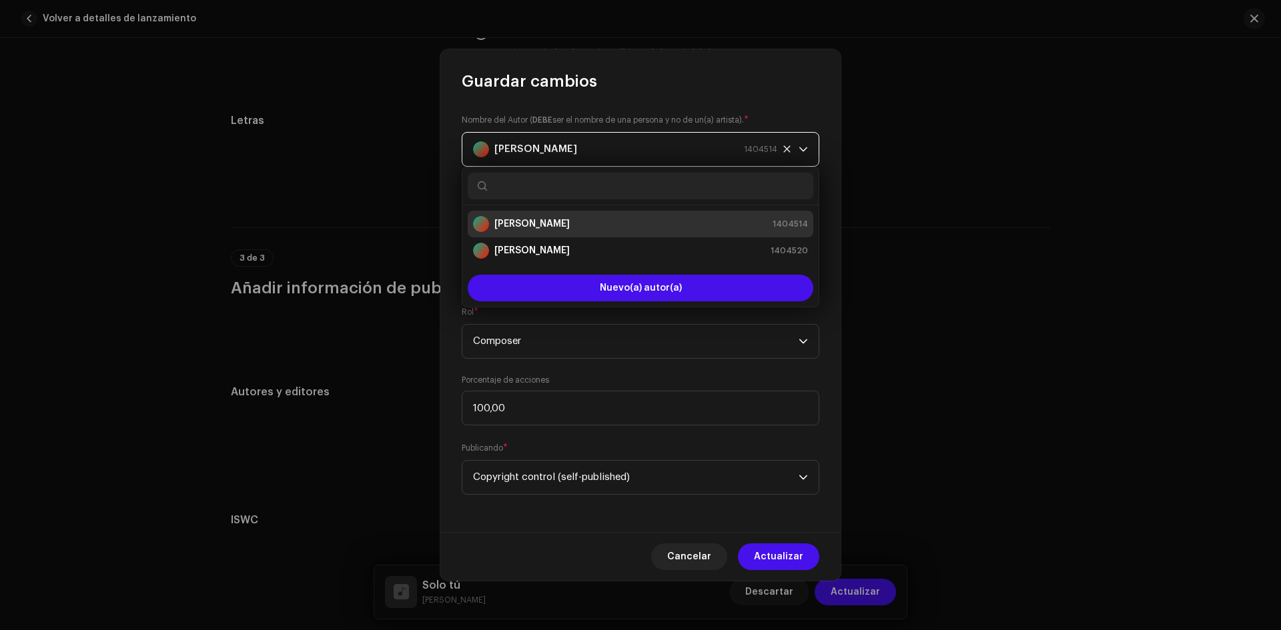
click at [581, 145] on div "[PERSON_NAME] 1404514" at bounding box center [625, 149] width 304 height 33
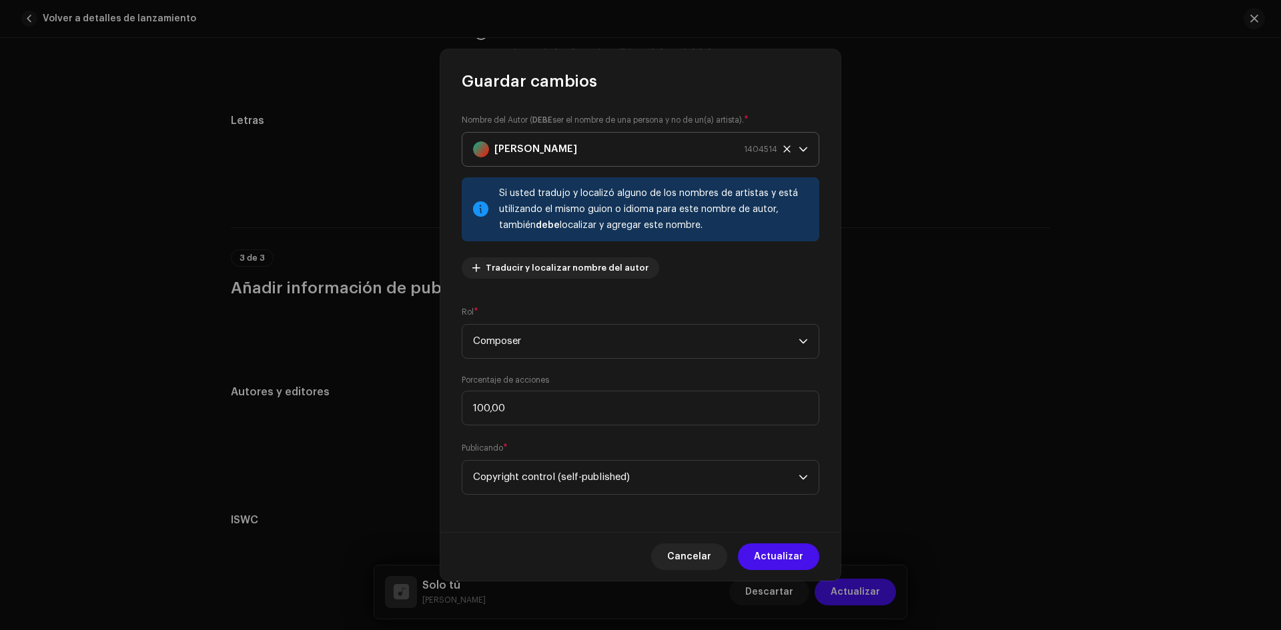
click at [788, 145] on icon at bounding box center [786, 149] width 9 height 9
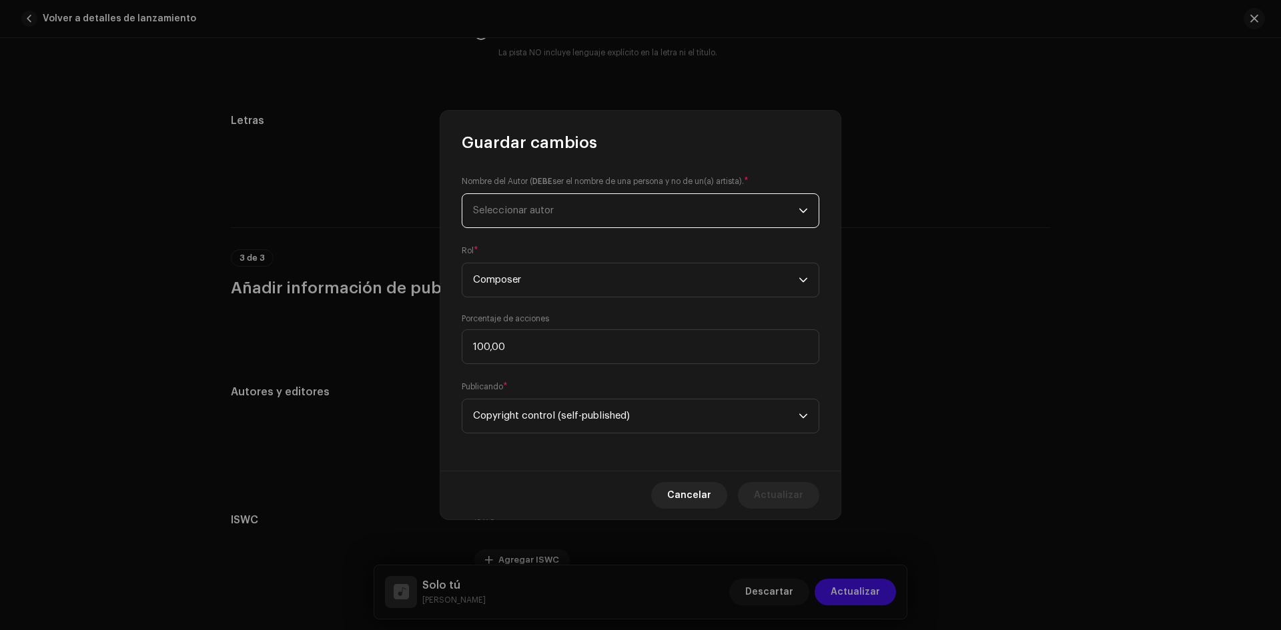
click at [500, 203] on span "Seleccionar autor" at bounding box center [636, 210] width 326 height 33
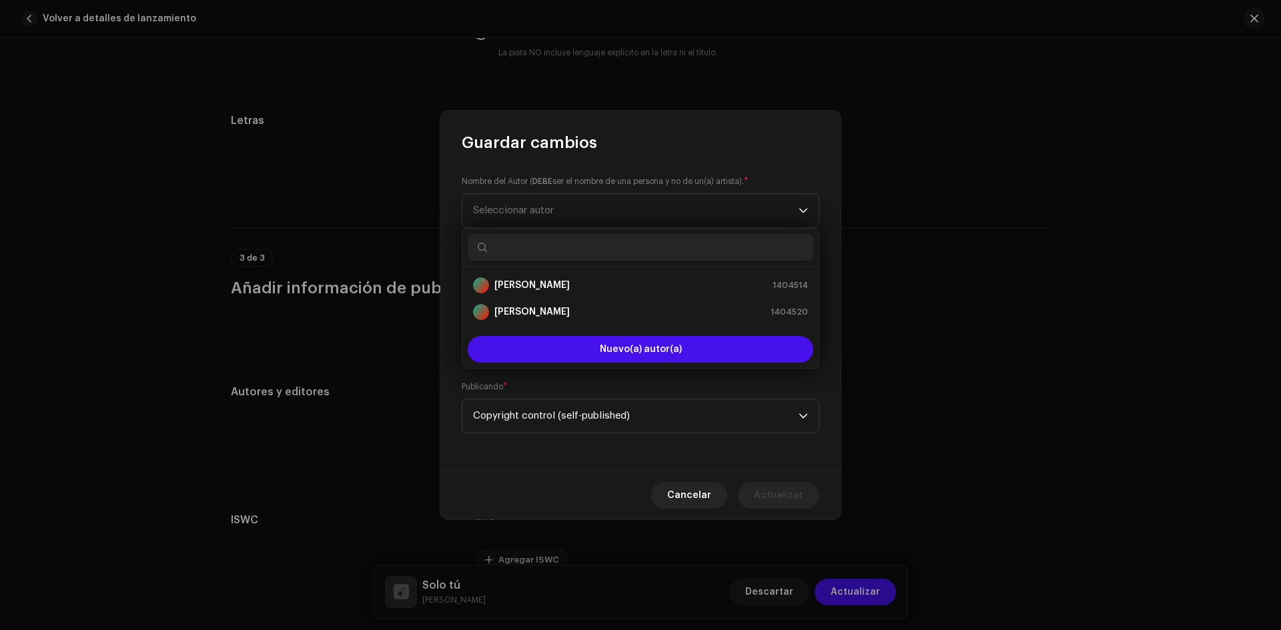
click at [514, 245] on input "text" at bounding box center [641, 247] width 346 height 27
click at [511, 287] on strong "[PERSON_NAME]" at bounding box center [531, 285] width 75 height 13
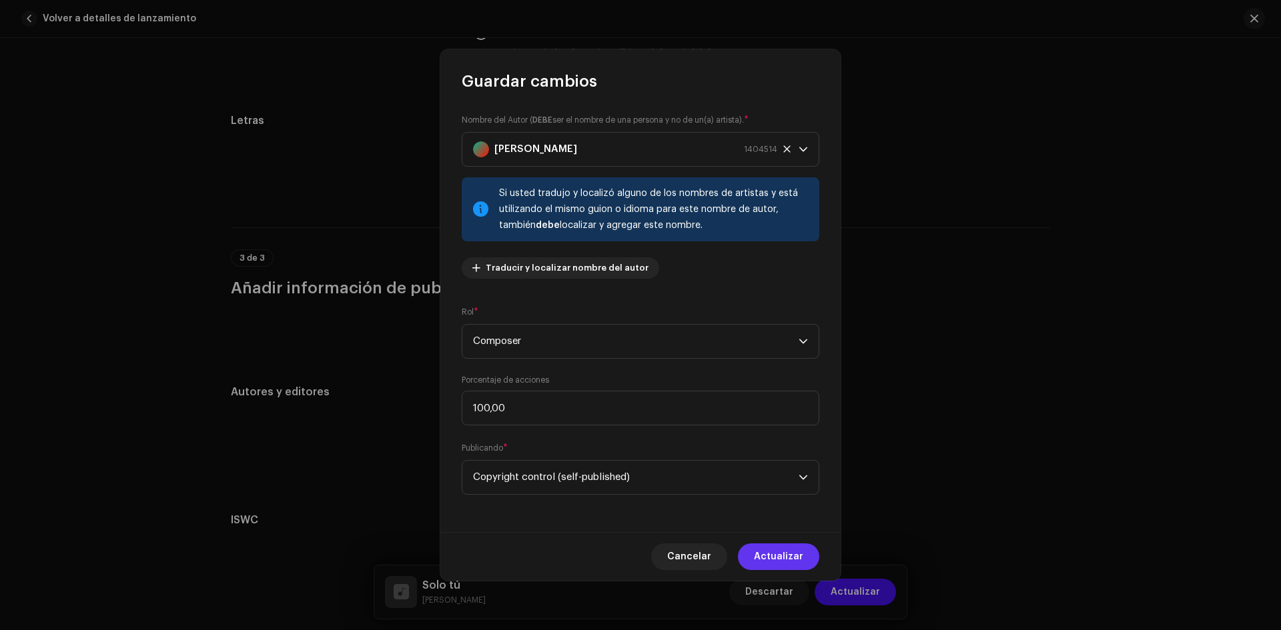
click at [771, 553] on span "Actualizar" at bounding box center [778, 557] width 49 height 27
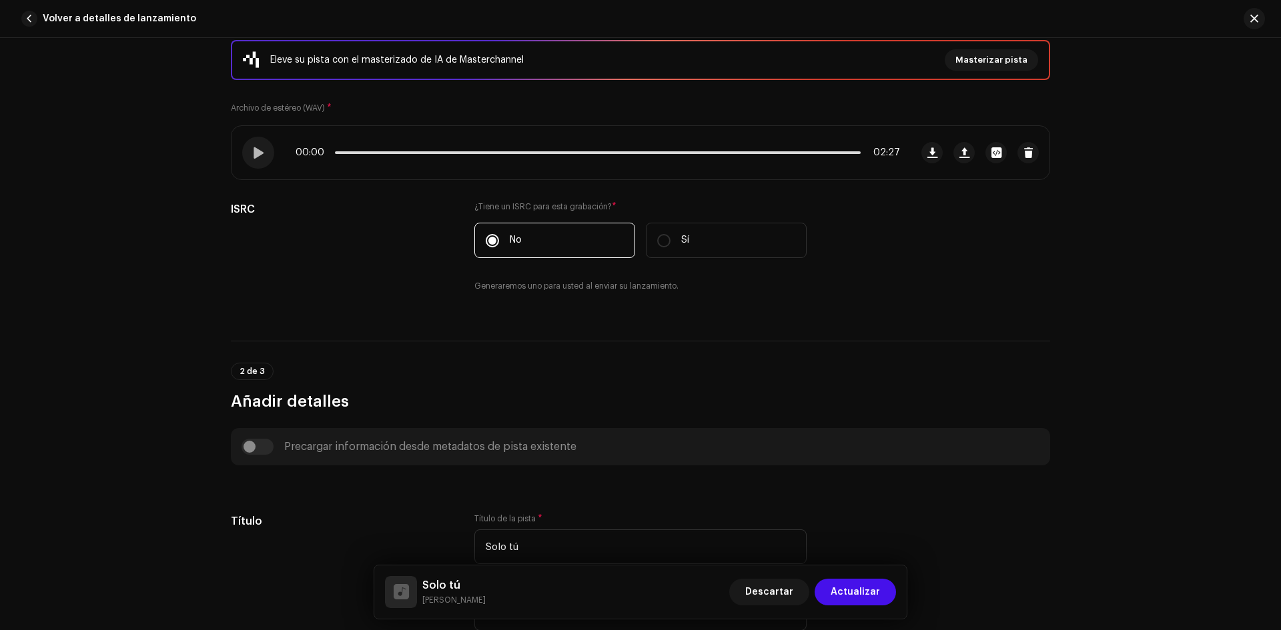
scroll to position [163, 0]
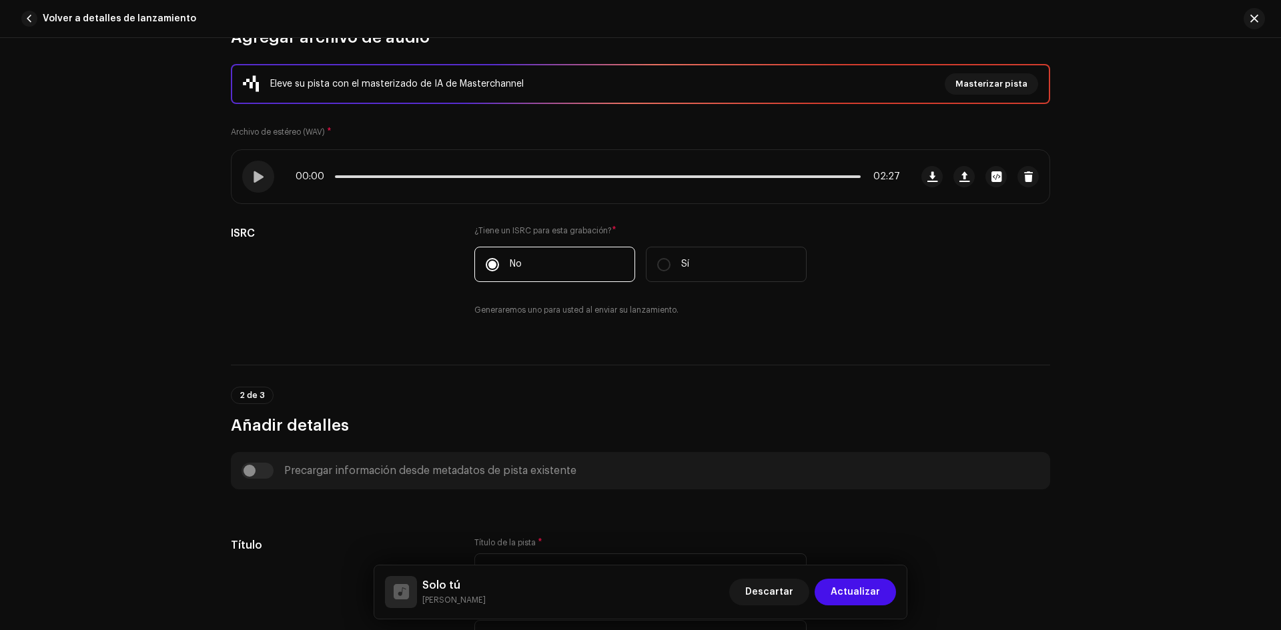
click at [263, 472] on div "Precargar información desde metadatos de pista existente" at bounding box center [640, 471] width 798 height 16
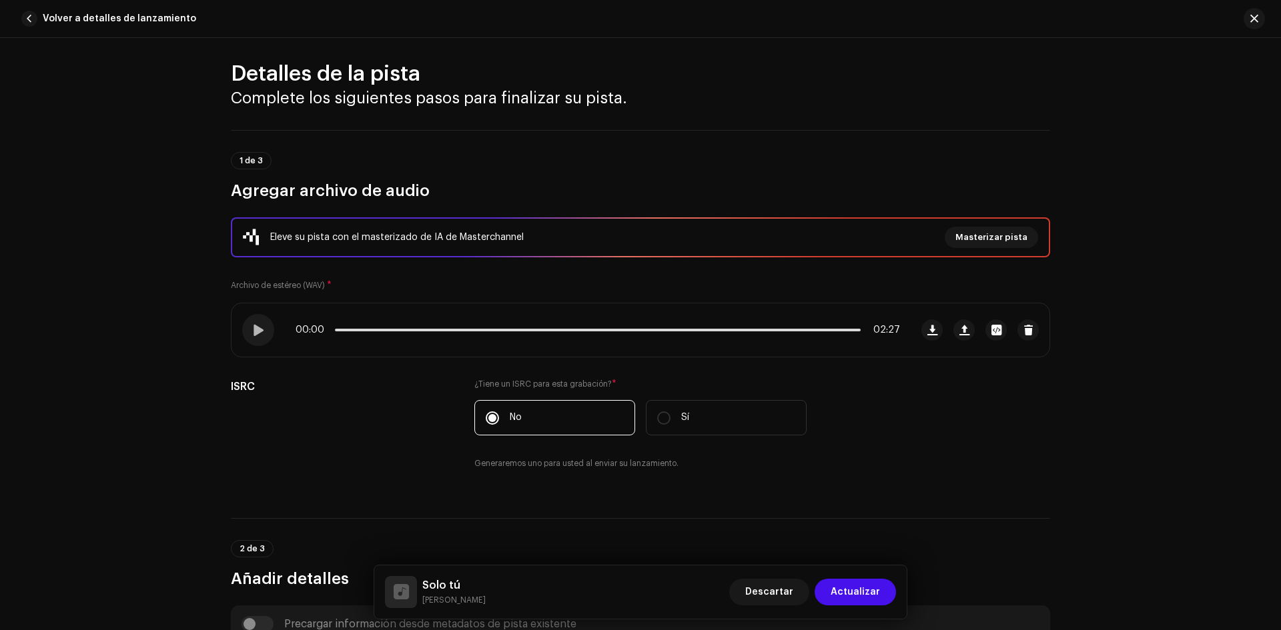
scroll to position [0, 0]
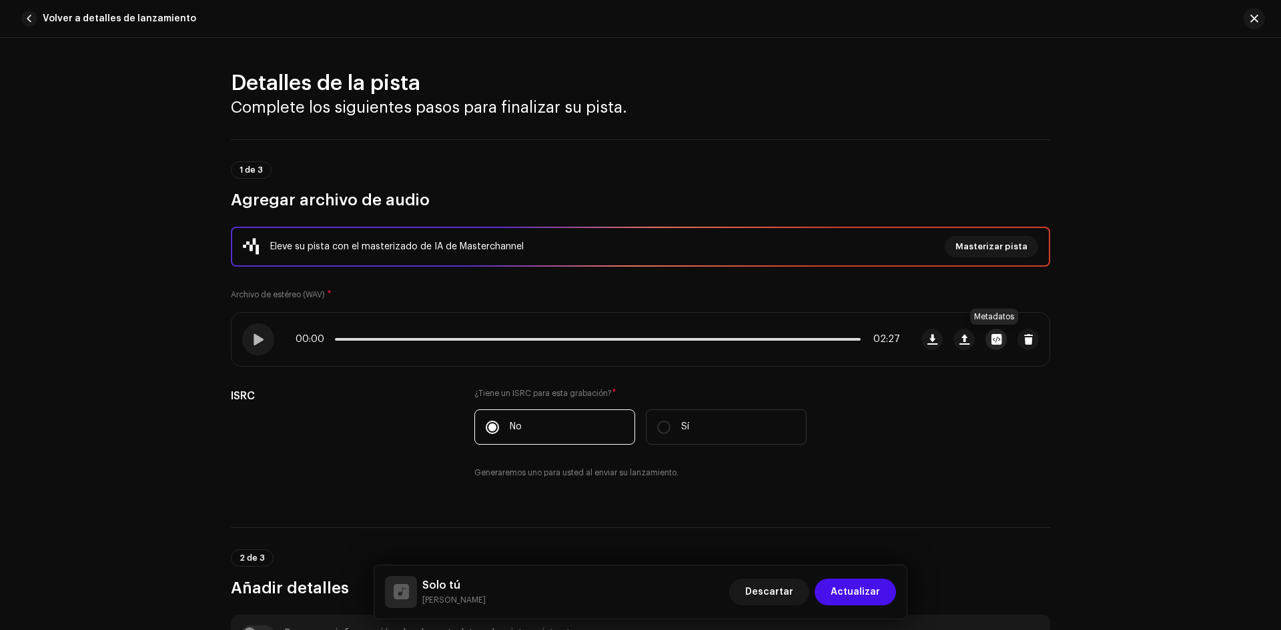
click at [999, 337] on button "button" at bounding box center [995, 339] width 21 height 21
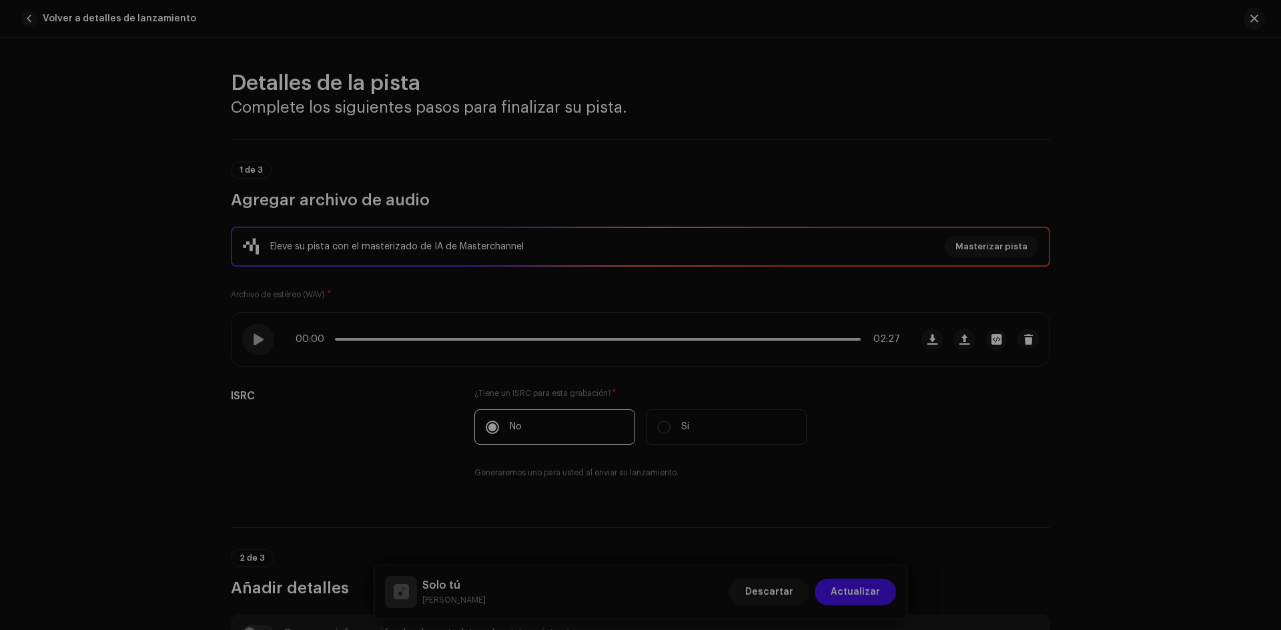
click at [863, 456] on div "Solo tú.wav Nombre del archivo Solo tú.wav 24.61MB Duración 02:27 Frecuencia de…" at bounding box center [640, 315] width 1281 height 630
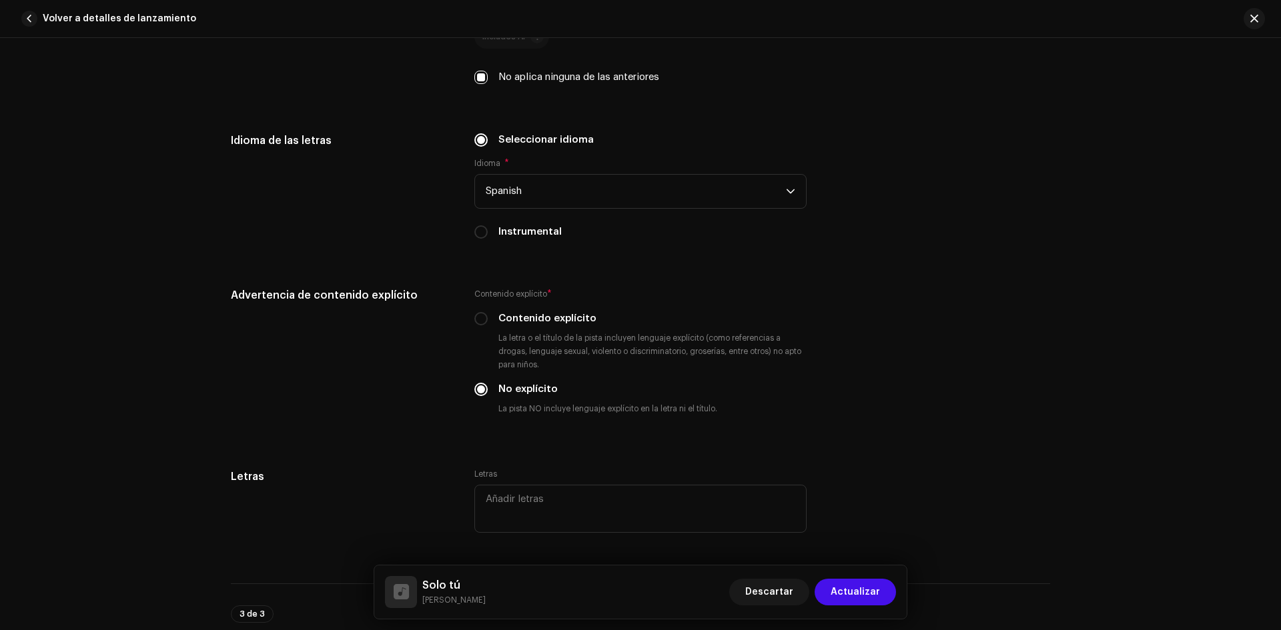
scroll to position [2268, 0]
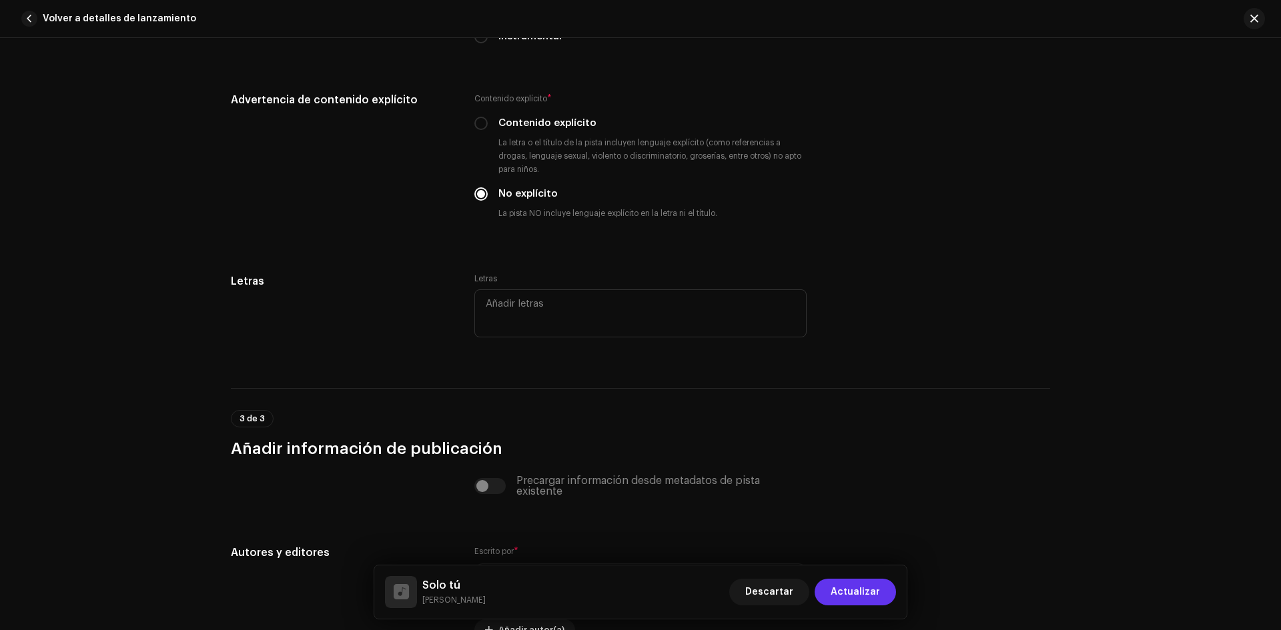
click at [882, 588] on button "Actualizar" at bounding box center [854, 592] width 81 height 27
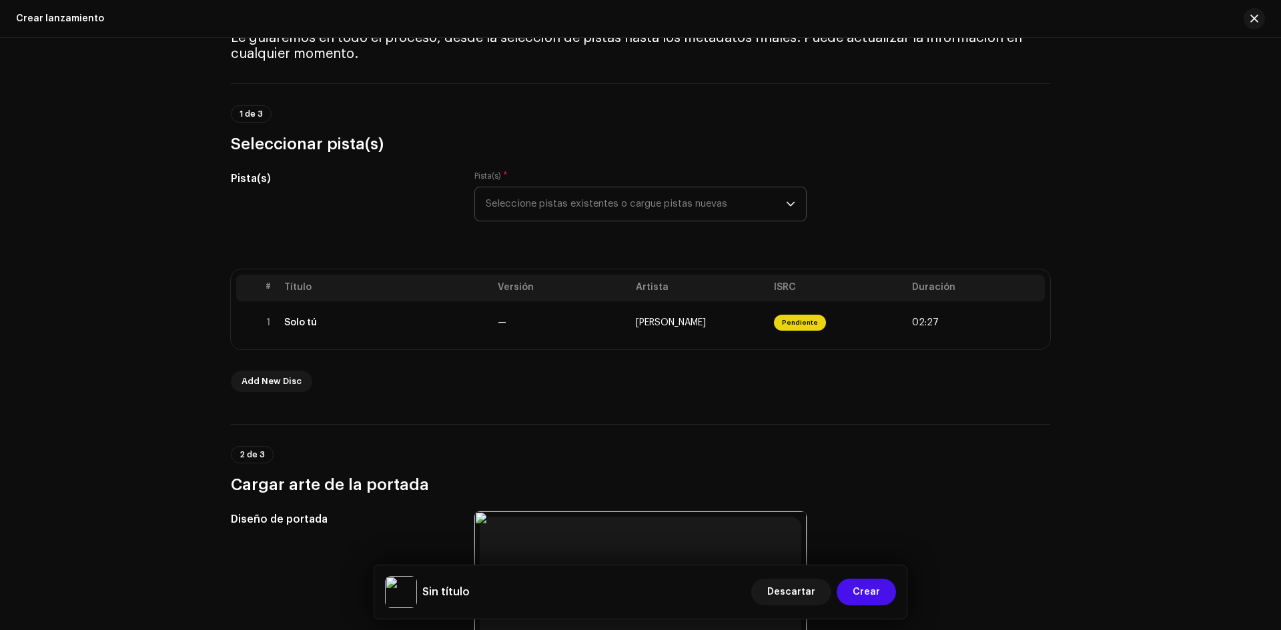
scroll to position [0, 0]
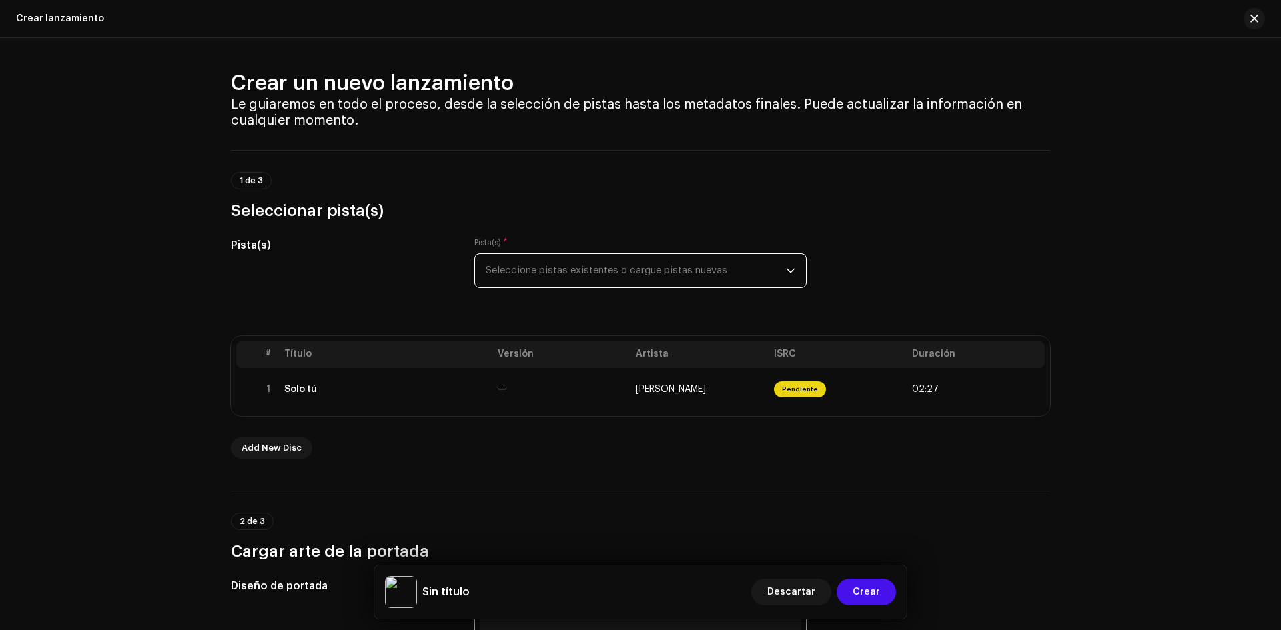
click at [532, 267] on span "Seleccione pistas existentes o cargue pistas nuevas" at bounding box center [636, 270] width 300 height 33
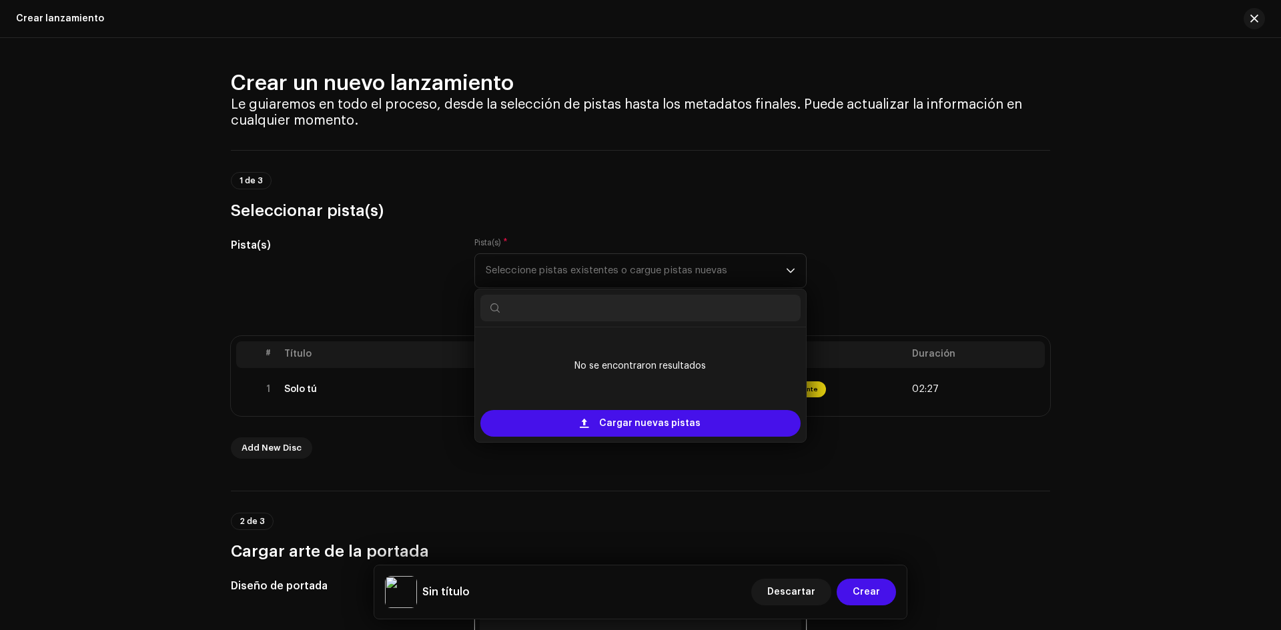
click at [607, 316] on input "text" at bounding box center [640, 308] width 320 height 27
type input "S"
click at [880, 186] on div "1 de 3 Seleccionar pista(s)" at bounding box center [640, 196] width 819 height 49
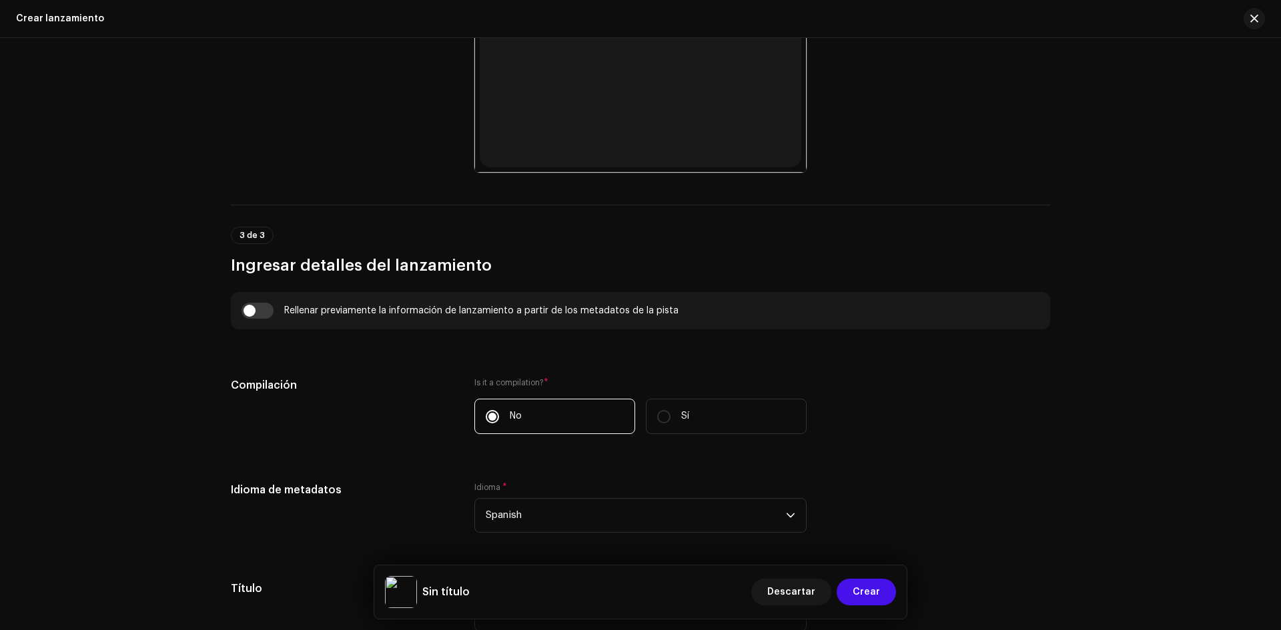
scroll to position [137, 0]
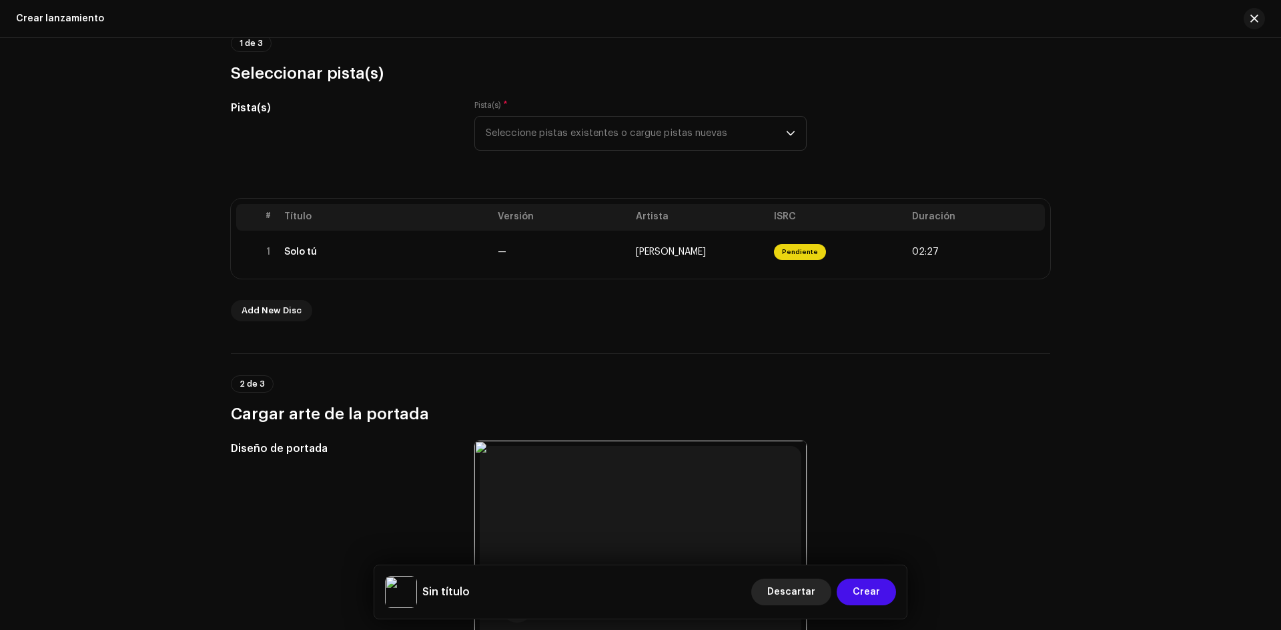
click at [790, 584] on span "Descartar" at bounding box center [791, 592] width 48 height 27
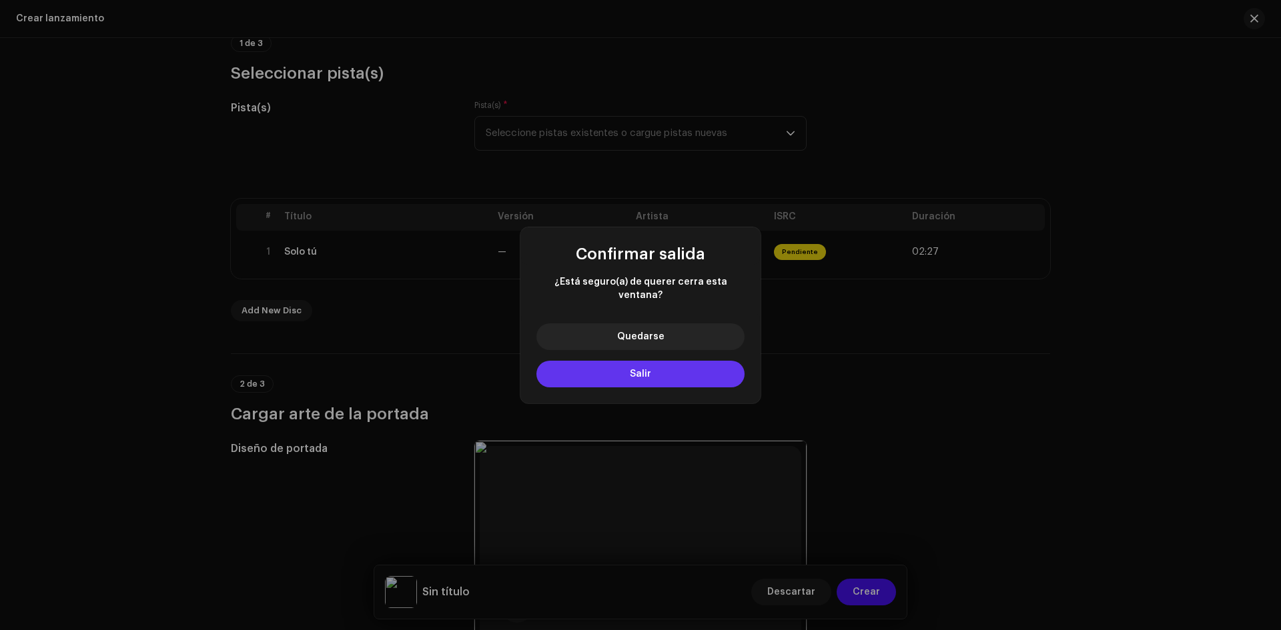
click at [662, 367] on button "Salir" at bounding box center [640, 374] width 208 height 27
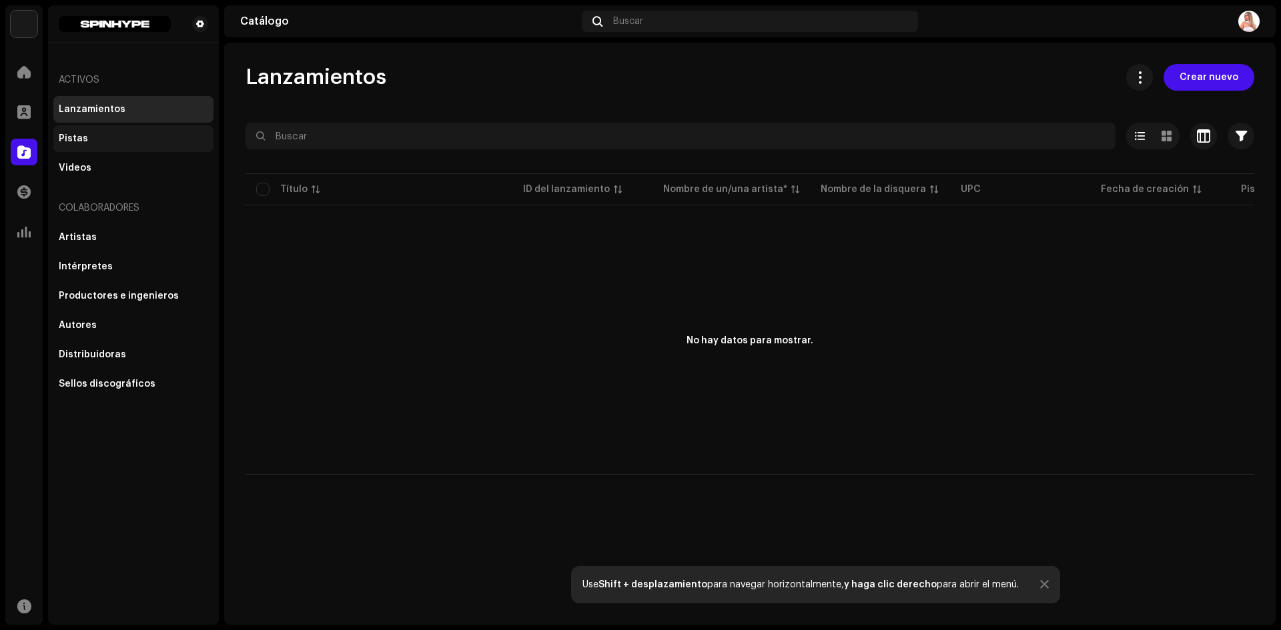
click at [75, 130] on div "Pistas" at bounding box center [133, 138] width 160 height 27
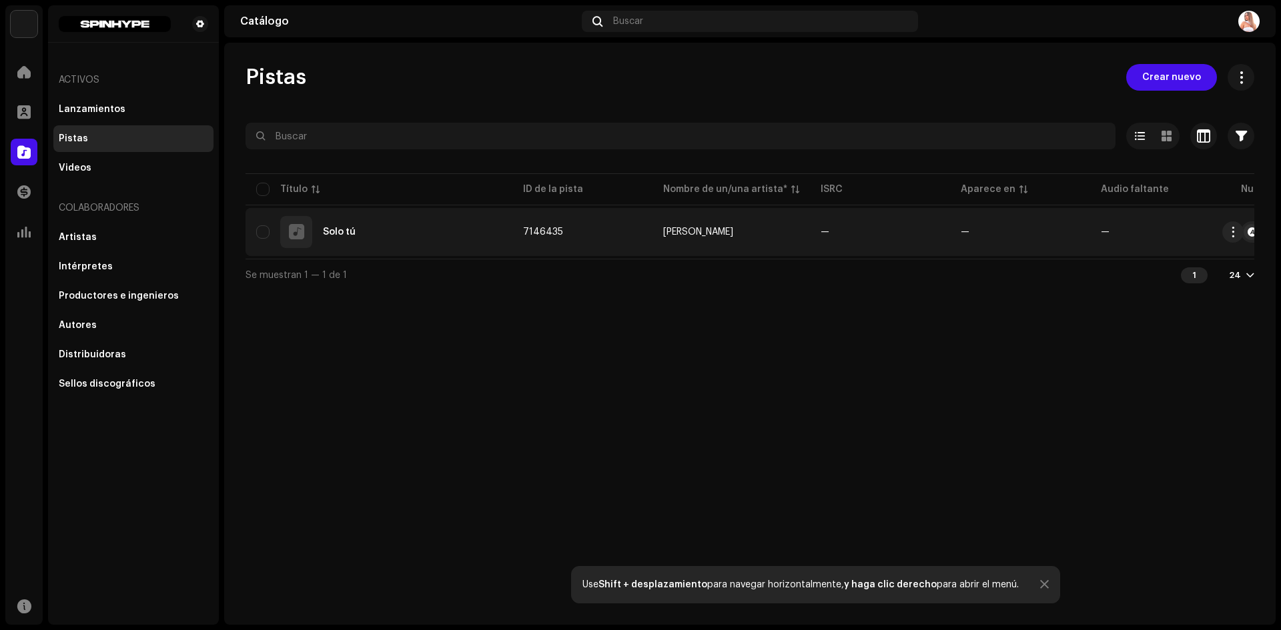
click at [331, 226] on div "Solo tú" at bounding box center [378, 232] width 245 height 32
